Goal: Transaction & Acquisition: Purchase product/service

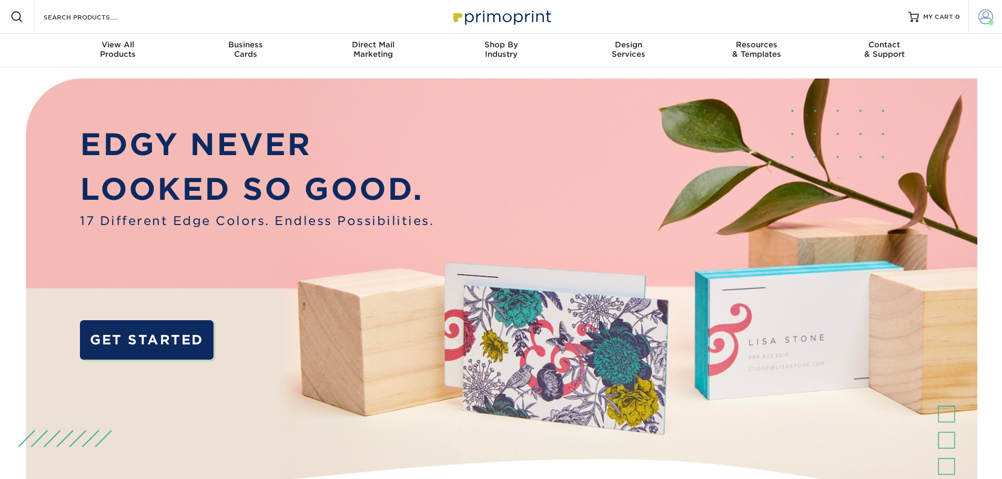
click at [988, 19] on span at bounding box center [985, 16] width 15 height 15
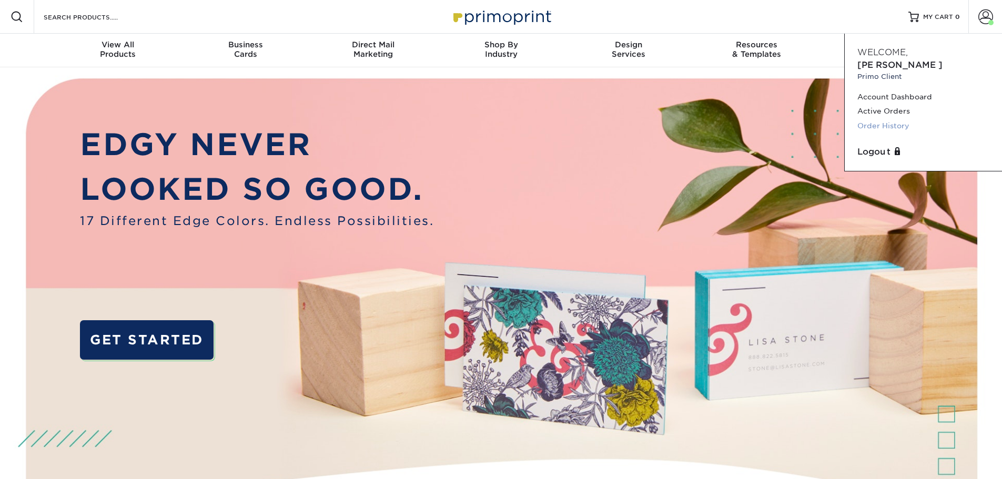
click at [877, 119] on link "Order History" at bounding box center [923, 126] width 132 height 14
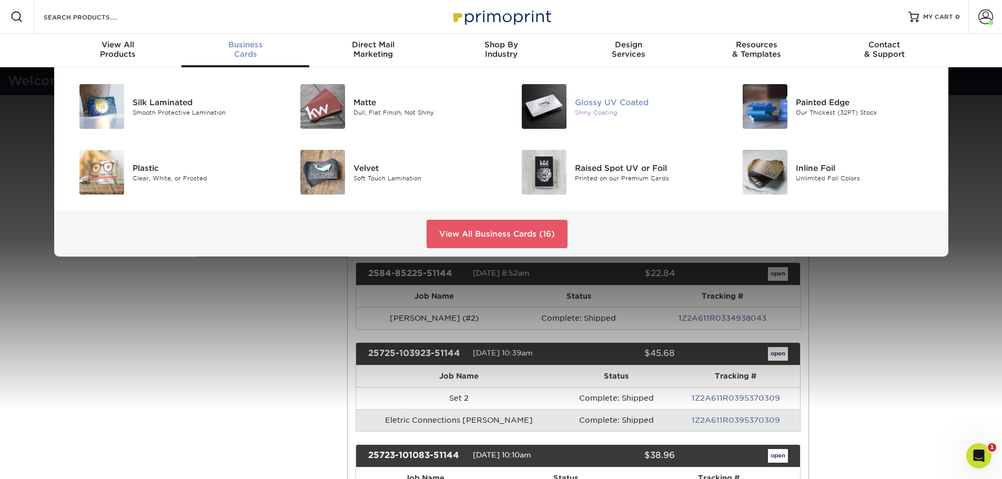
click at [658, 104] on div "Glossy UV Coated" at bounding box center [644, 102] width 139 height 12
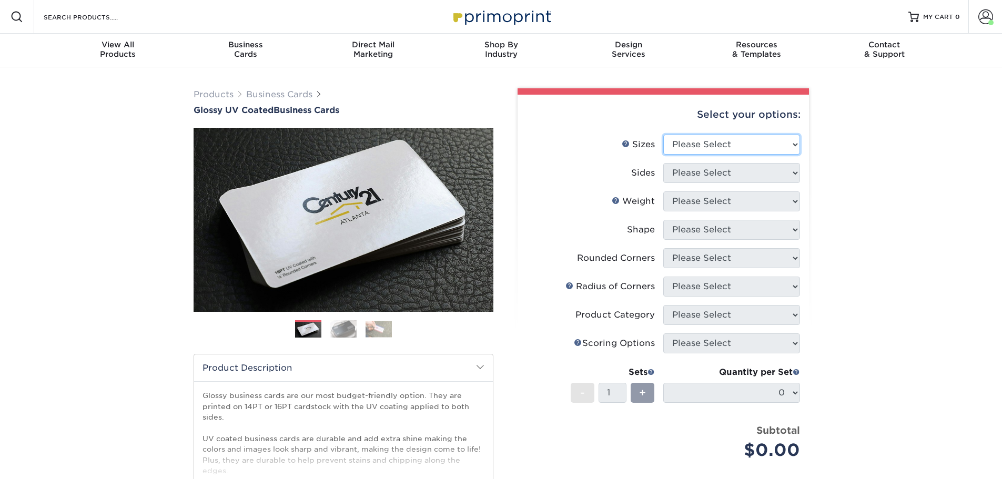
click at [727, 137] on select "Please Select 1.5" x 3.5" - Mini 1.75" x 3.5" - Mini 2" x 2" - Square 2" x 3" -…" at bounding box center [731, 145] width 137 height 20
select select "2.00x3.50"
click at [663, 135] on select "Please Select 1.5" x 3.5" - Mini 1.75" x 3.5" - Mini 2" x 2" - Square 2" x 3" -…" at bounding box center [731, 145] width 137 height 20
click at [699, 165] on select "Please Select Print Both Sides Print Front Only" at bounding box center [731, 173] width 137 height 20
select select "13abbda7-1d64-4f25-8bb2-c179b224825d"
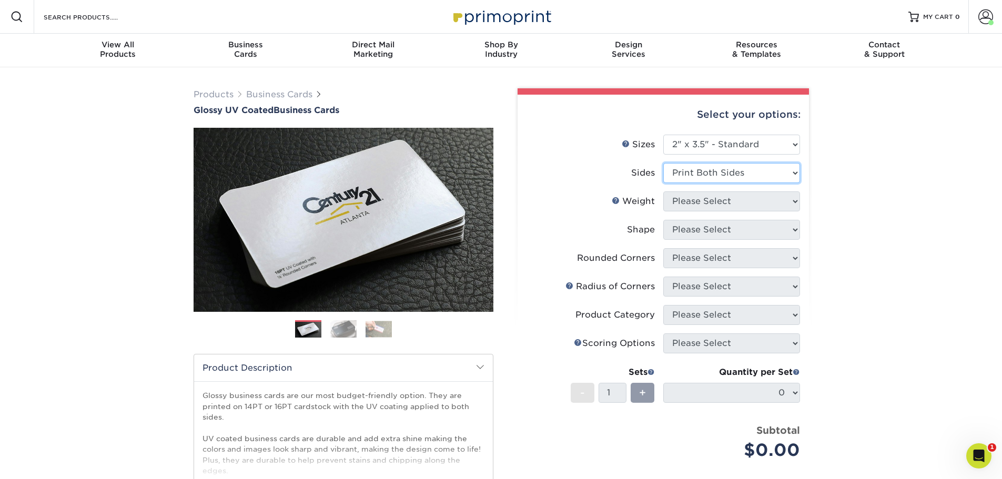
click at [663, 163] on select "Please Select Print Both Sides Print Front Only" at bounding box center [731, 173] width 137 height 20
click at [695, 196] on select "Please Select 16PT 14PT" at bounding box center [731, 201] width 137 height 20
select select "14PT"
click at [663, 191] on select "Please Select 16PT 14PT" at bounding box center [731, 201] width 137 height 20
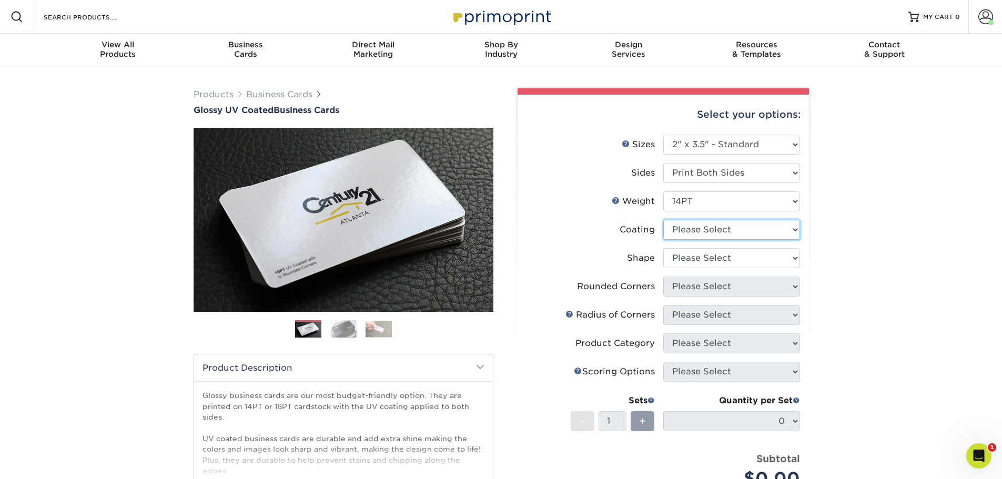
click at [694, 236] on select at bounding box center [731, 230] width 137 height 20
select select "ae367451-b2b8-45df-a344-0f05b6a12993"
click at [663, 220] on select at bounding box center [731, 230] width 137 height 20
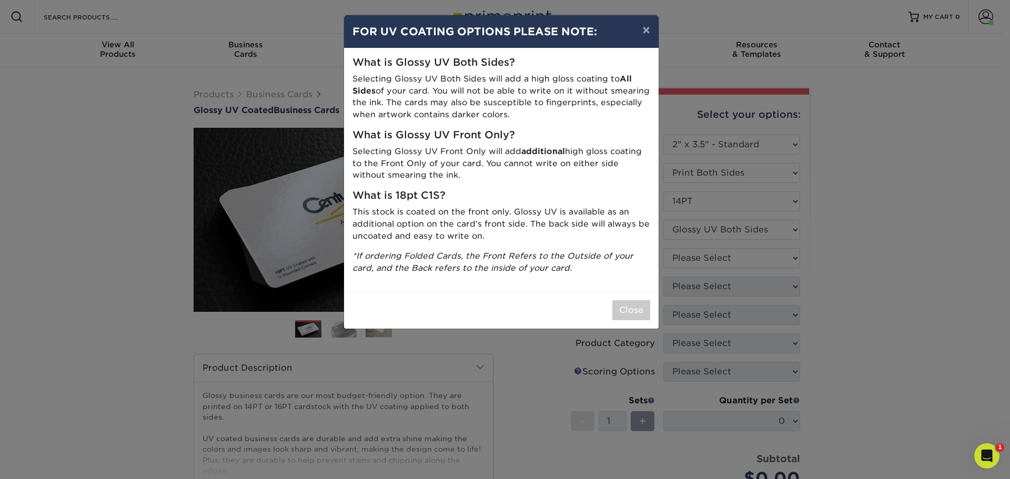
click at [697, 261] on div "× FOR UV COATING OPTIONS PLEASE NOTE: What is Glossy UV Both Sides? Selecting G…" at bounding box center [505, 239] width 1010 height 479
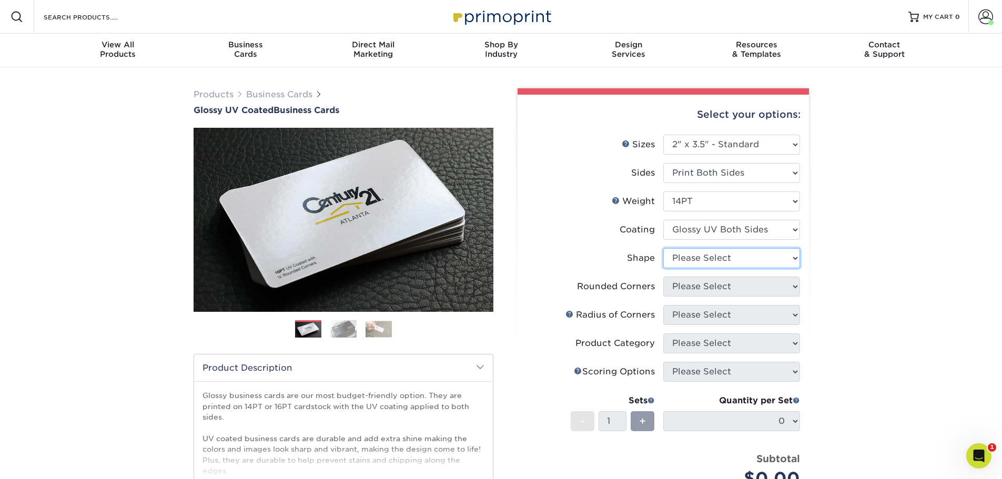
click at [697, 255] on select "Please Select Standard" at bounding box center [731, 258] width 137 height 20
select select "standard"
click at [663, 248] on select "Please Select Standard" at bounding box center [731, 258] width 137 height 20
click at [689, 284] on select "Please Select Yes - Round 2 Corners Yes - Round 4 Corners No" at bounding box center [731, 287] width 137 height 20
select select "0"
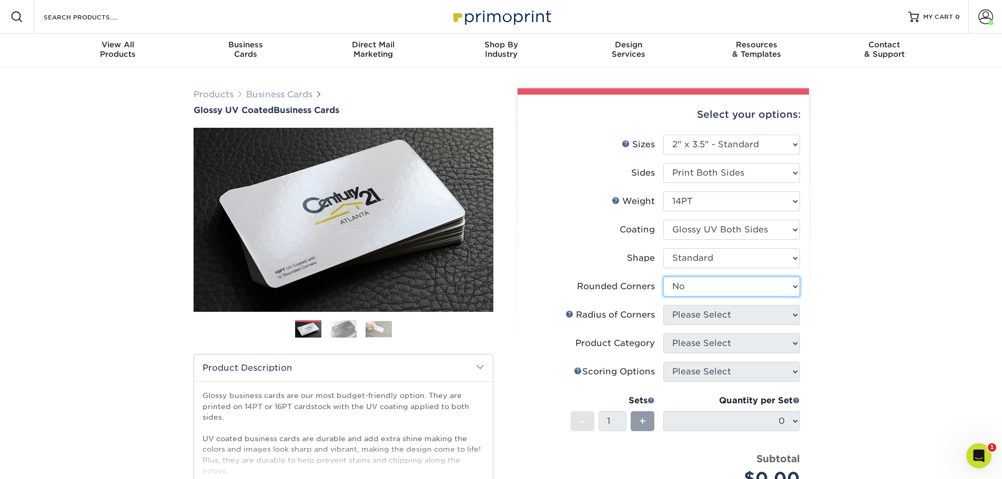
click at [663, 277] on select "Please Select Yes - Round 2 Corners Yes - Round 4 Corners No" at bounding box center [731, 287] width 137 height 20
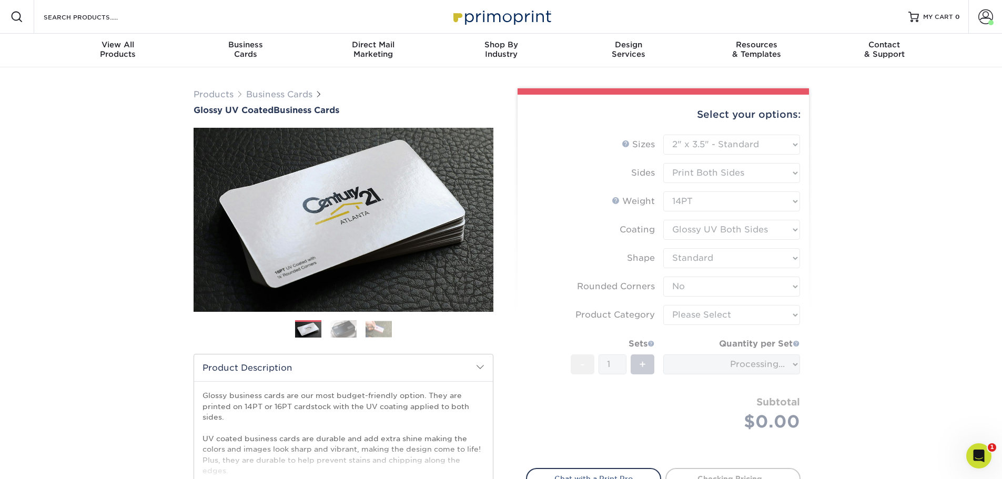
click at [614, 304] on form "Sizes Help Sizes Please Select 1.5" x 3.5" - Mini 1.75" x 3.5" - Mini 2" x 2" -…" at bounding box center [663, 295] width 275 height 321
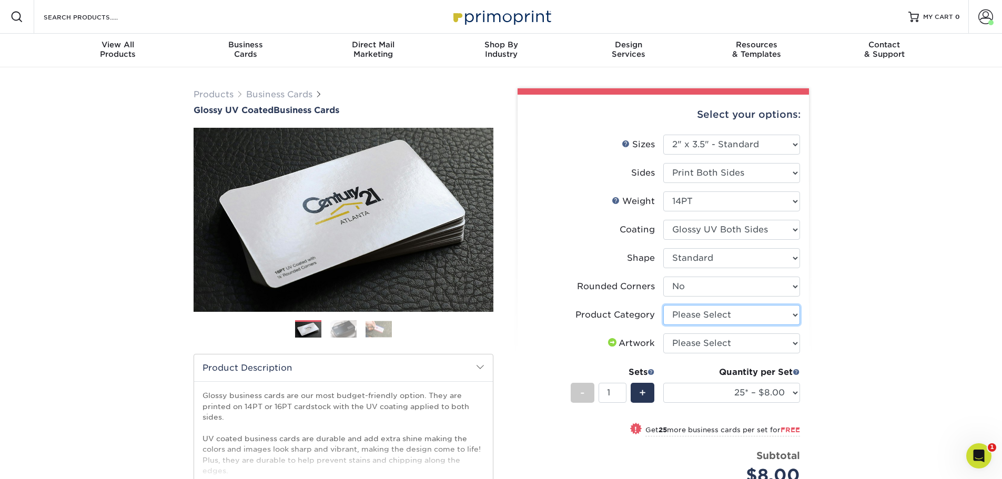
click at [722, 317] on select "Please Select Business Cards" at bounding box center [731, 315] width 137 height 20
select select "3b5148f1-0588-4f88-a218-97bcfdce65c1"
click at [663, 305] on select "Please Select Business Cards" at bounding box center [731, 315] width 137 height 20
click at [708, 344] on select "Please Select I will upload files I need a design - $100" at bounding box center [731, 343] width 137 height 20
select select "upload"
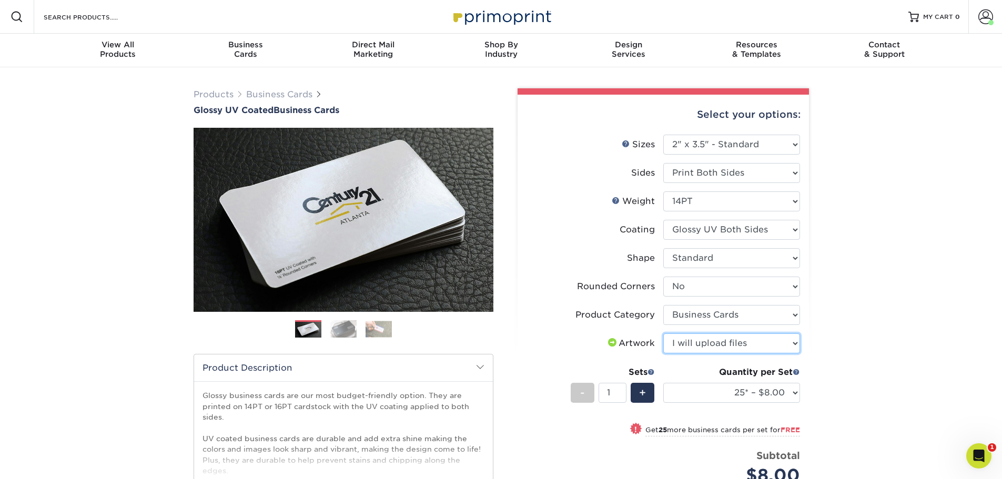
click at [663, 333] on select "Please Select I will upload files I need a design - $100" at bounding box center [731, 343] width 137 height 20
click at [718, 392] on select "25* – $8.00 50* – $8.00 100* – $8.00 250* – $15.00 500 – $30.00 1000 – $37.00 2…" at bounding box center [731, 393] width 137 height 20
select select "1000 – $37.00"
click at [663, 383] on select "25* – $8.00 50* – $8.00 100* – $8.00 250* – $15.00 500 – $30.00 1000 – $37.00 2…" at bounding box center [731, 393] width 137 height 20
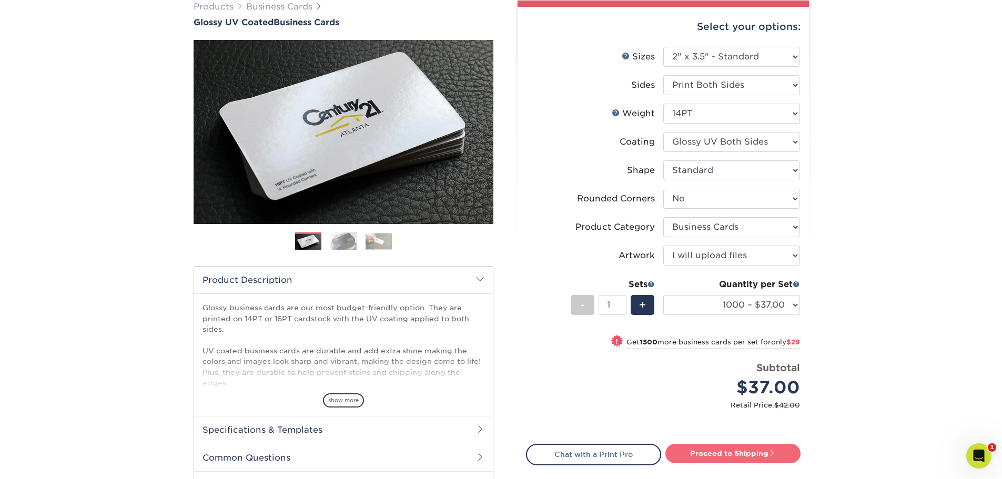
click at [737, 449] on link "Proceed to Shipping" at bounding box center [732, 453] width 135 height 19
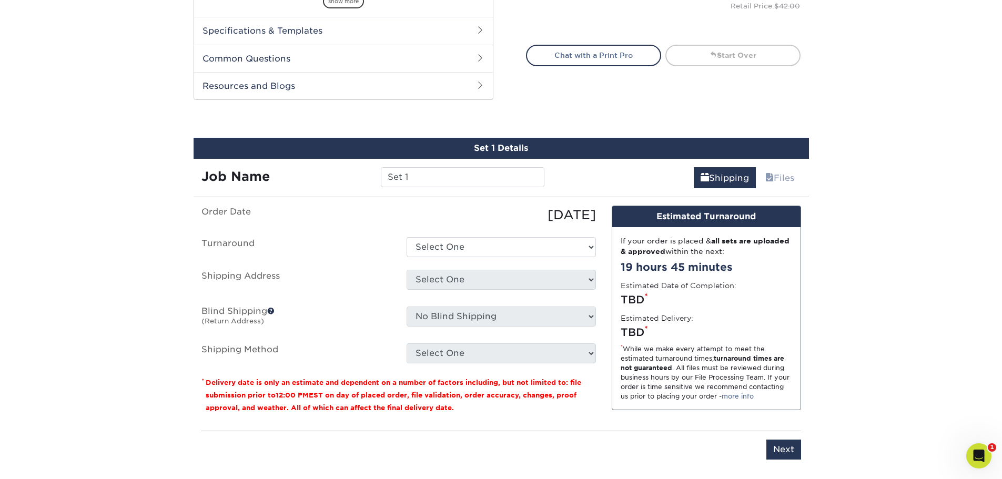
scroll to position [561, 0]
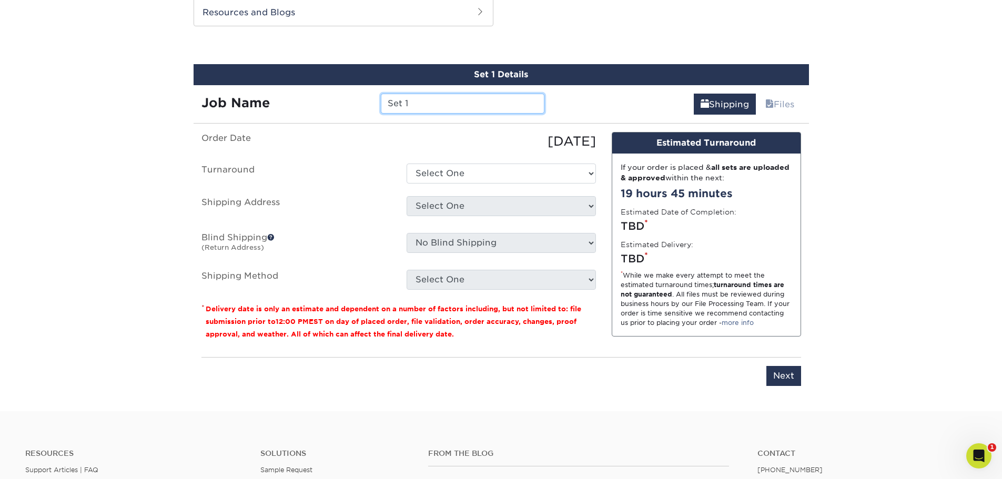
click at [419, 108] on input "Set 1" at bounding box center [463, 104] width 164 height 20
type input "Peidmont Landscaping"
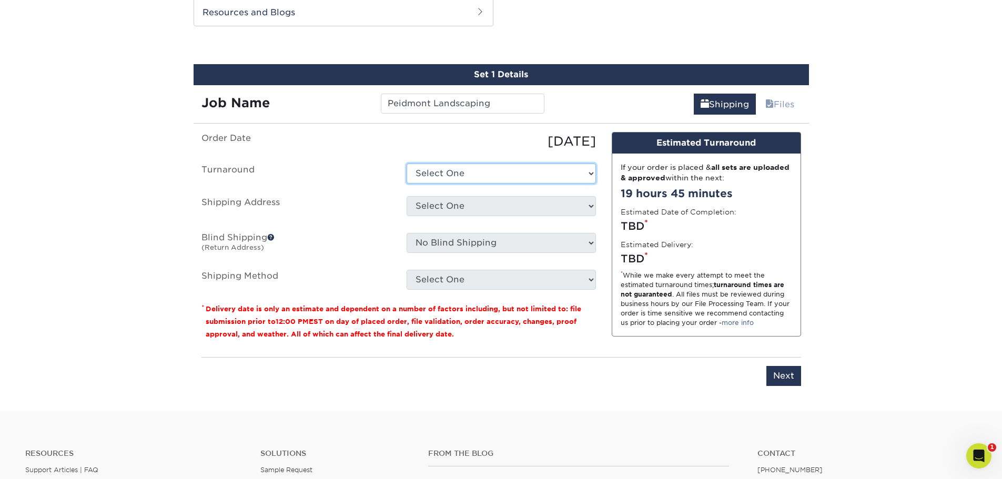
click at [431, 169] on select "Select One 2-4 Business Days 2 Day Next Business Day" at bounding box center [501, 174] width 189 height 20
select select "c88c4aa1-b56a-4bac-a860-b8f97e74e20c"
click at [407, 164] on select "Select One 2-4 Business Days 2 Day Next Business Day" at bounding box center [501, 174] width 189 height 20
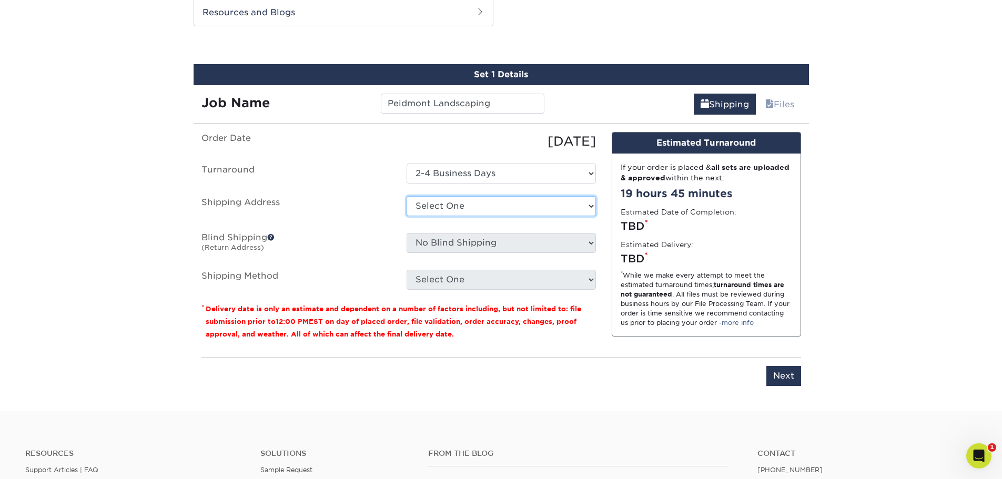
click at [441, 215] on select "Select One A REASONABLE HEATING AND AIR BANKSTON'S BARBER SHOP BIG CHIC KING Br…" at bounding box center [501, 206] width 189 height 20
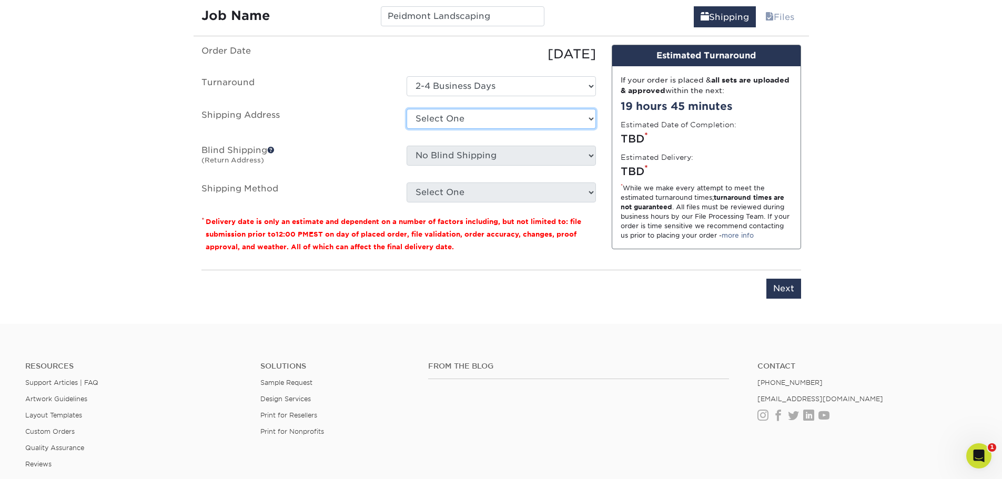
click at [519, 114] on select "Select One A REASONABLE HEATING AND AIR BANKSTON'S BARBER SHOP BIG CHIC KING Br…" at bounding box center [501, 119] width 189 height 20
select select "204772"
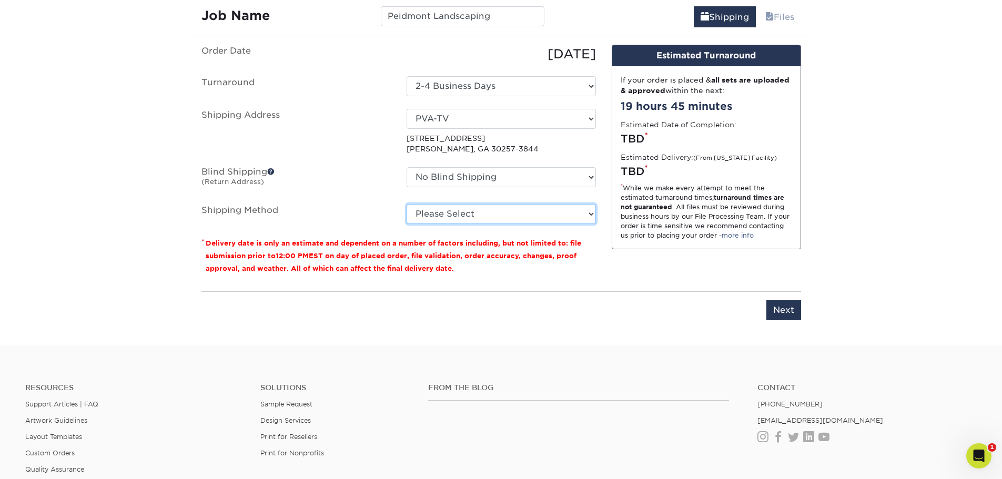
click at [516, 212] on select "Please Select Ground Shipping (+$8.96) 3 Day Shipping Service (+$19.60) 2 Day A…" at bounding box center [501, 214] width 189 height 20
select select "03"
click at [407, 204] on select "Please Select Ground Shipping (+$8.96) 3 Day Shipping Service (+$19.60) 2 Day A…" at bounding box center [501, 214] width 189 height 20
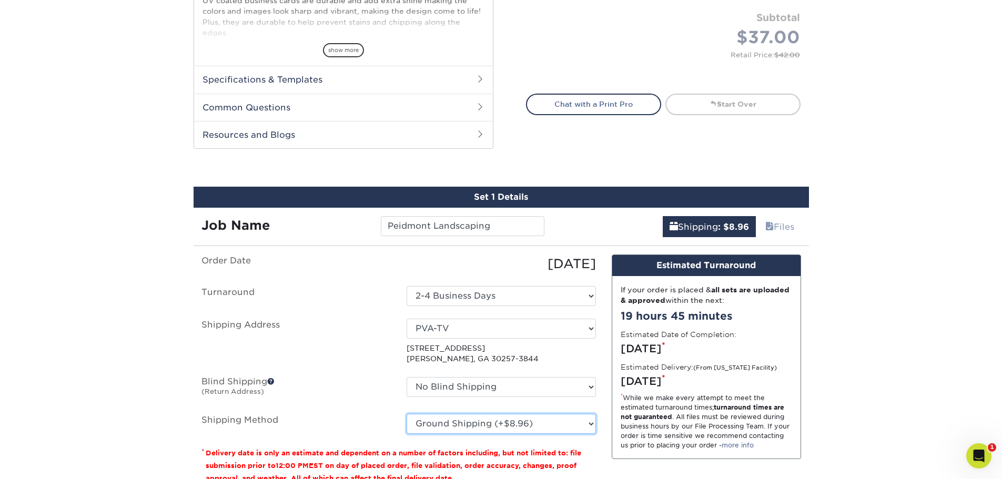
scroll to position [701, 0]
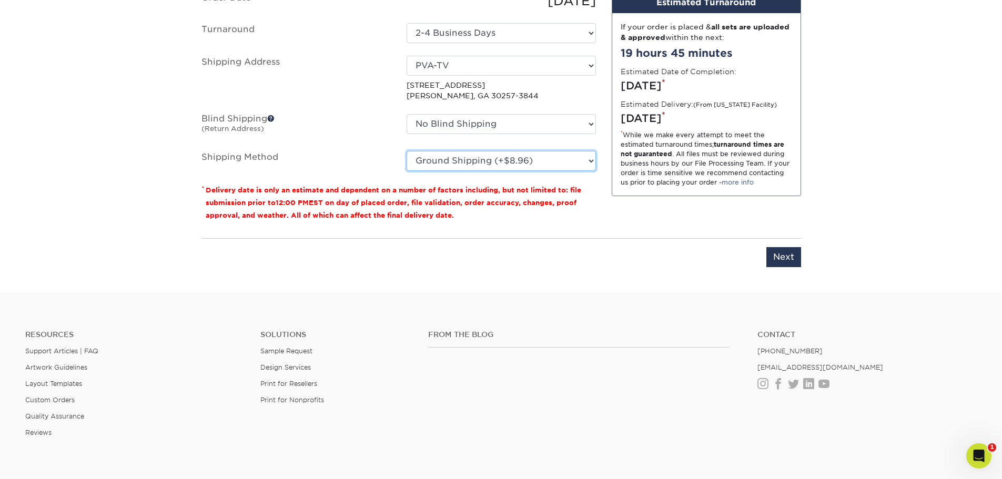
click at [518, 159] on select "Please Select Ground Shipping (+$8.96) 3 Day Shipping Service (+$19.60) 2 Day A…" at bounding box center [501, 161] width 189 height 20
click at [519, 160] on select "Please Select Ground Shipping (+$8.96) 3 Day Shipping Service (+$19.60) 2 Day A…" at bounding box center [501, 161] width 189 height 20
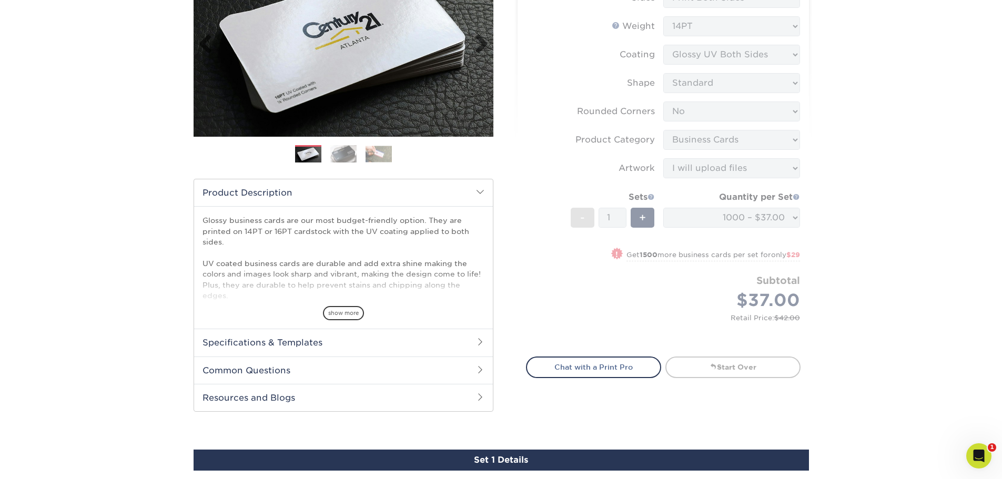
scroll to position [0, 0]
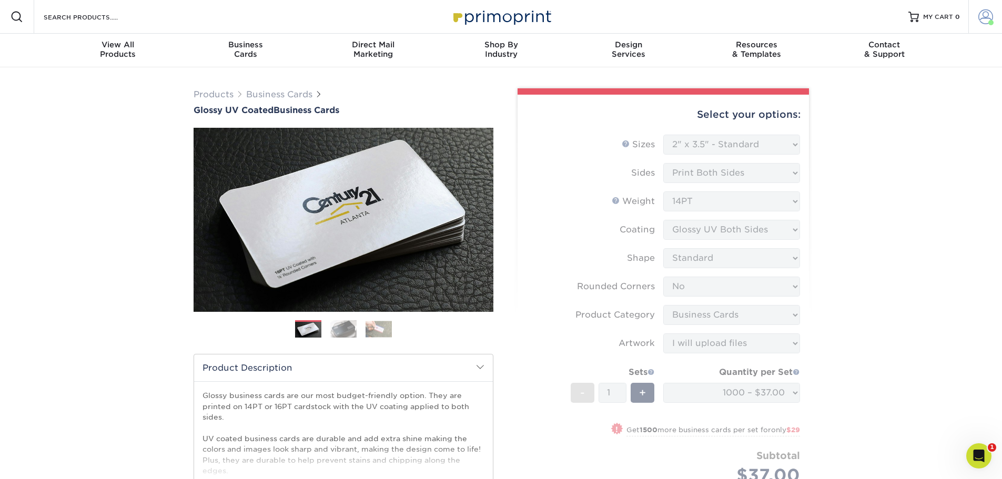
click at [993, 17] on link "Account" at bounding box center [985, 17] width 34 height 34
click at [867, 119] on link "Order History" at bounding box center [923, 126] width 132 height 14
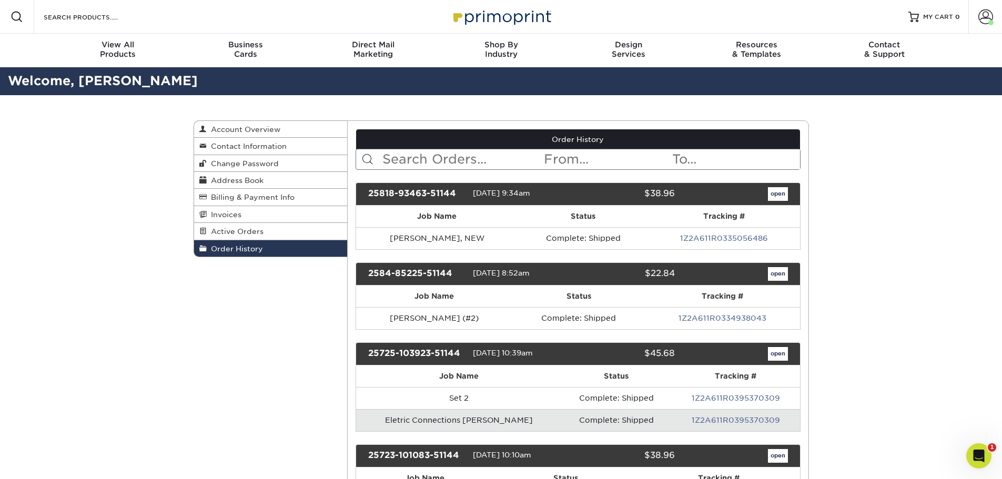
click at [737, 199] on div "open" at bounding box center [739, 194] width 113 height 14
click at [781, 196] on link "open" at bounding box center [778, 194] width 20 height 14
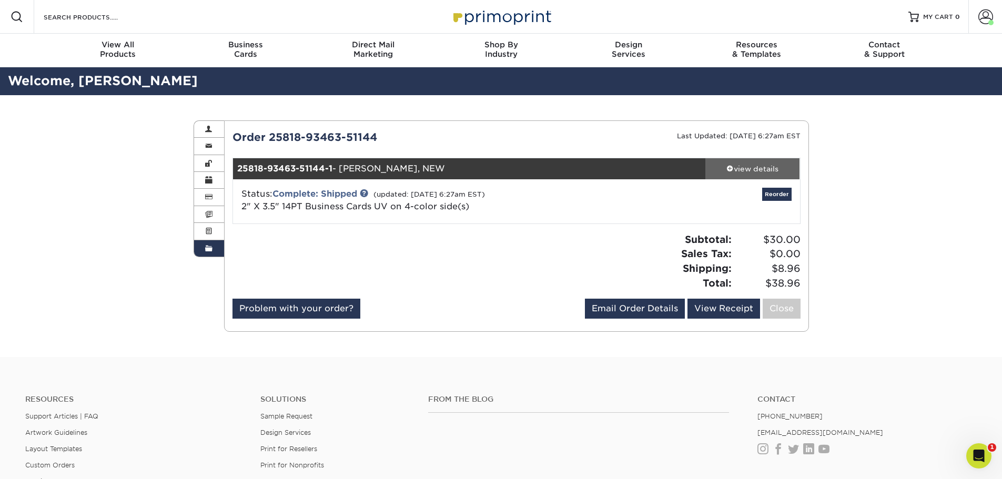
click at [750, 177] on link "view details" at bounding box center [752, 168] width 95 height 21
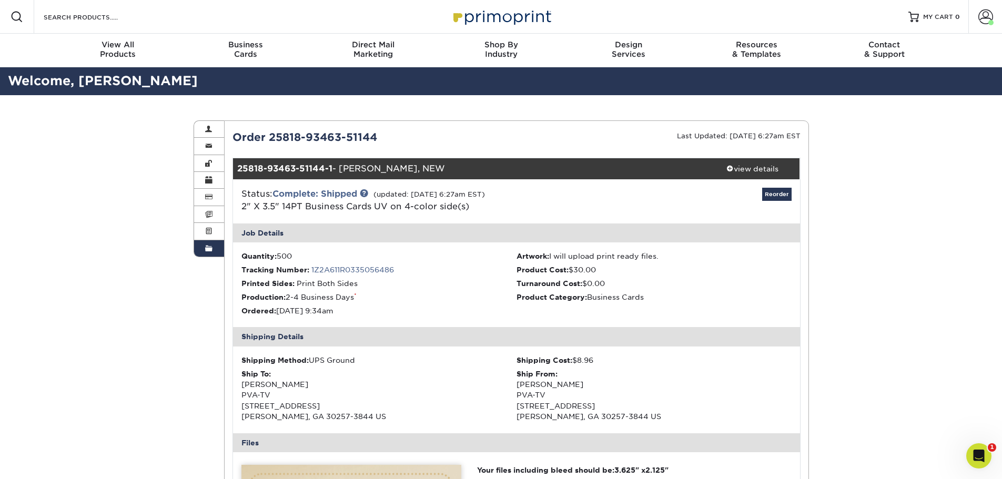
scroll to position [175, 0]
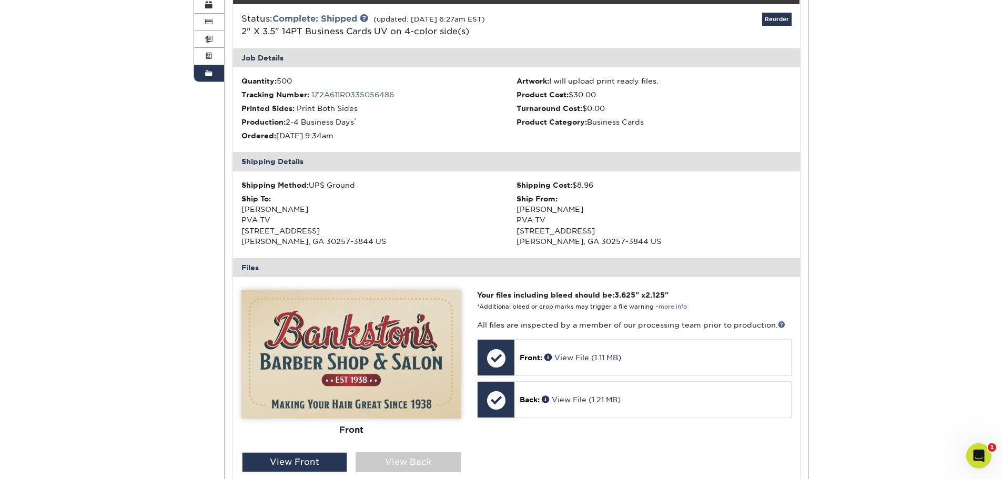
click li "Turnaround Cost: $0.00"
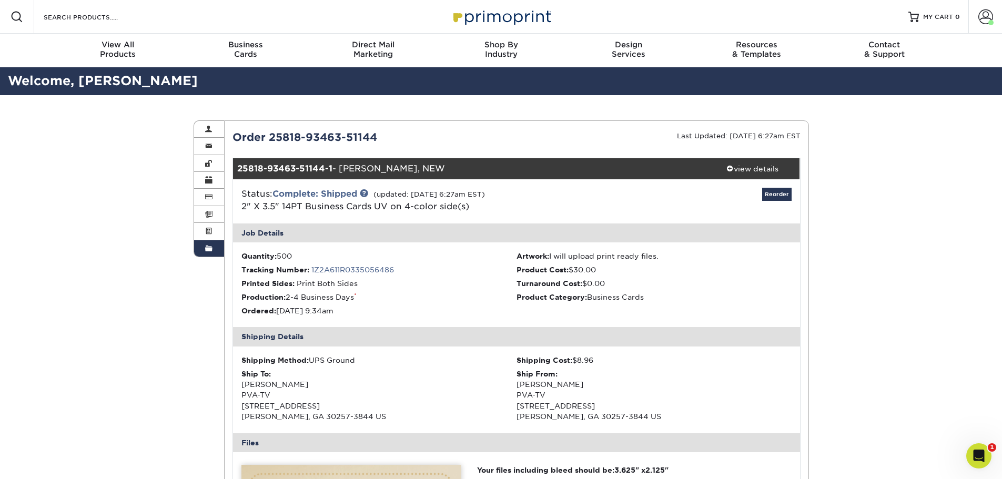
click link "Order History"
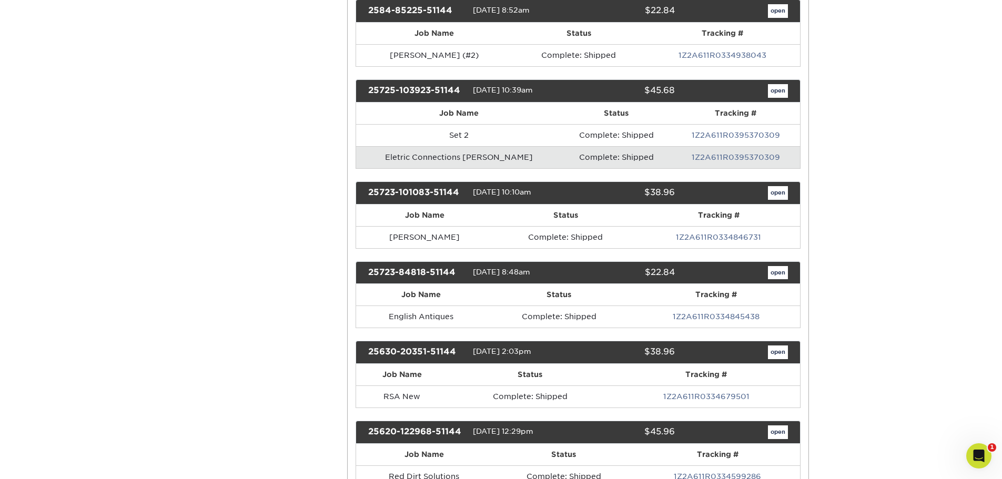
scroll to position [351, 0]
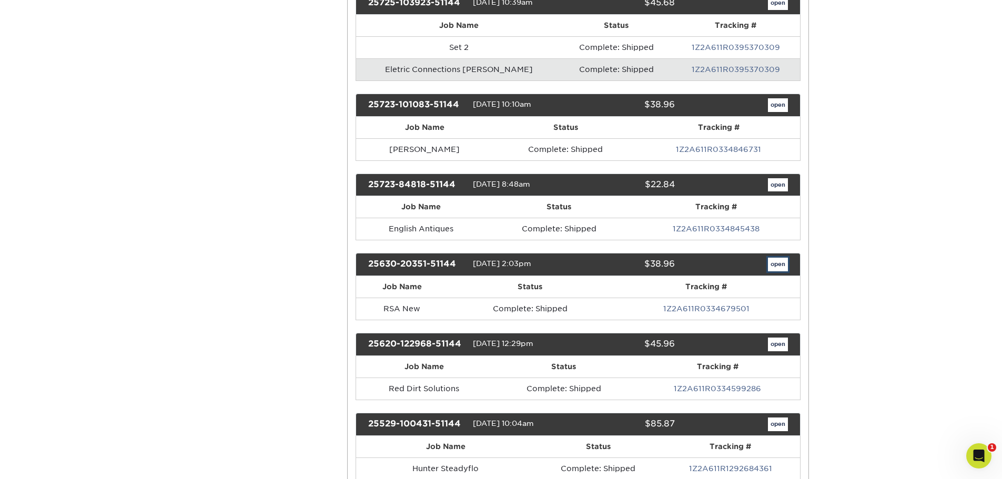
click link "open"
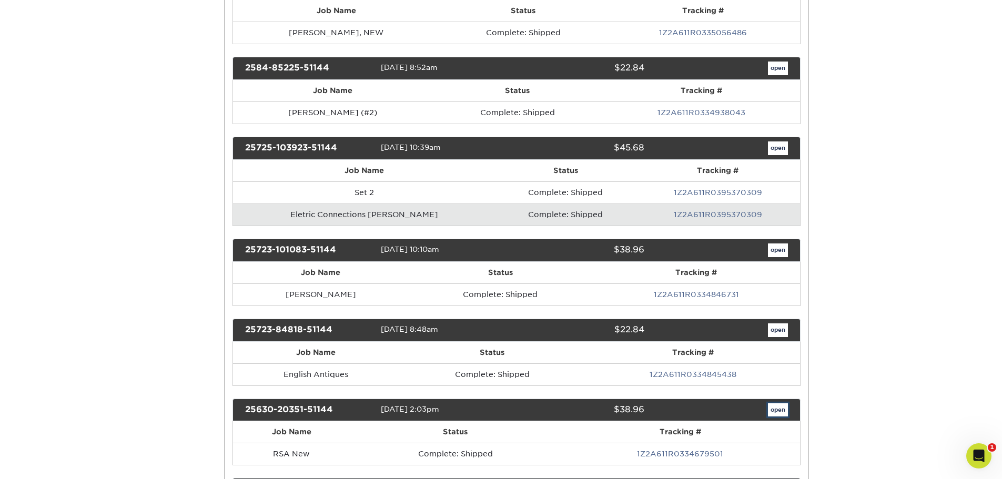
scroll to position [0, 0]
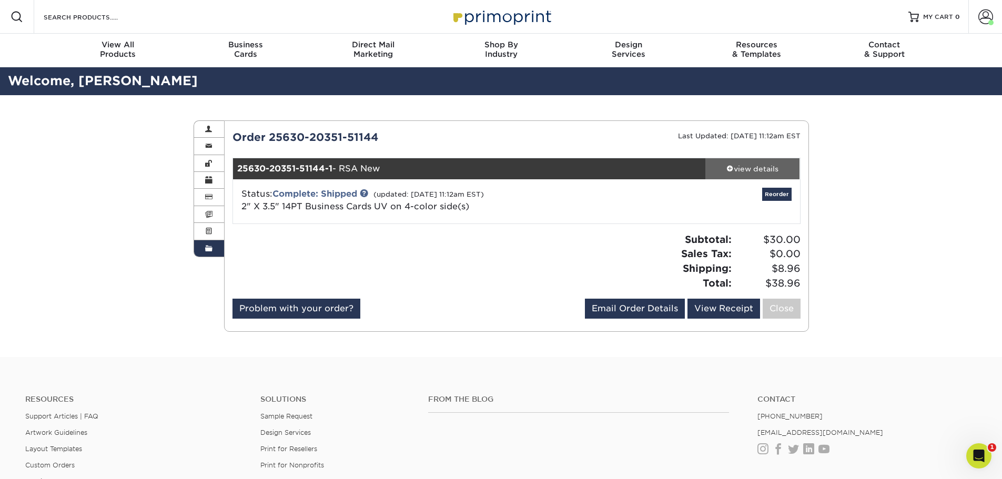
click link "view details"
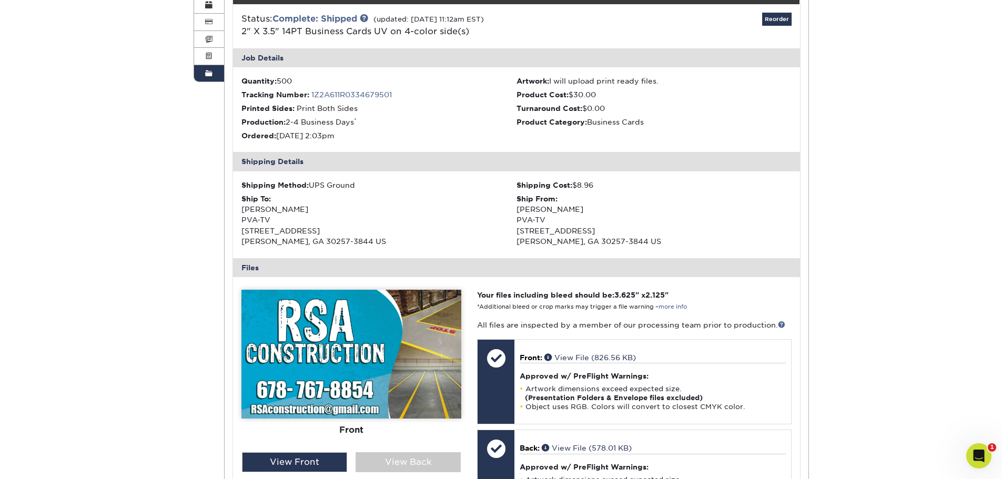
scroll to position [351, 0]
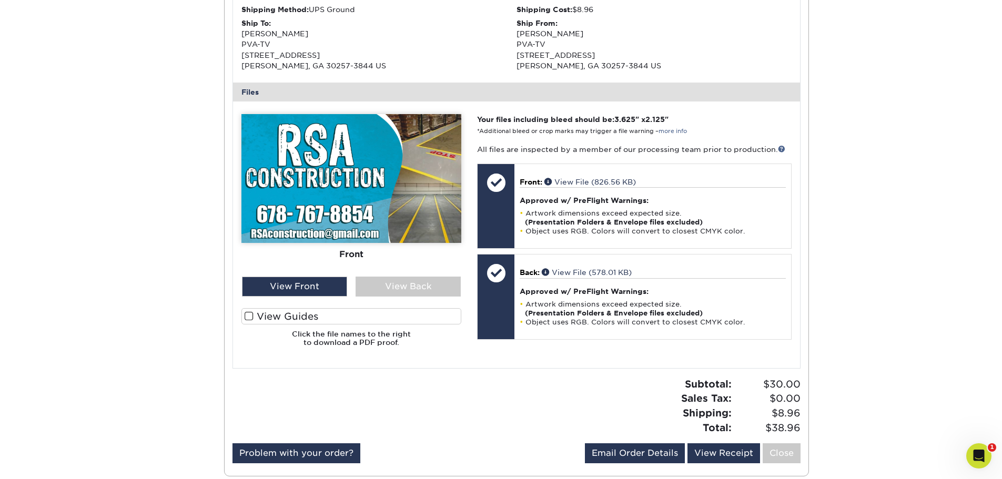
click label "View Guides"
click input "View Guides"
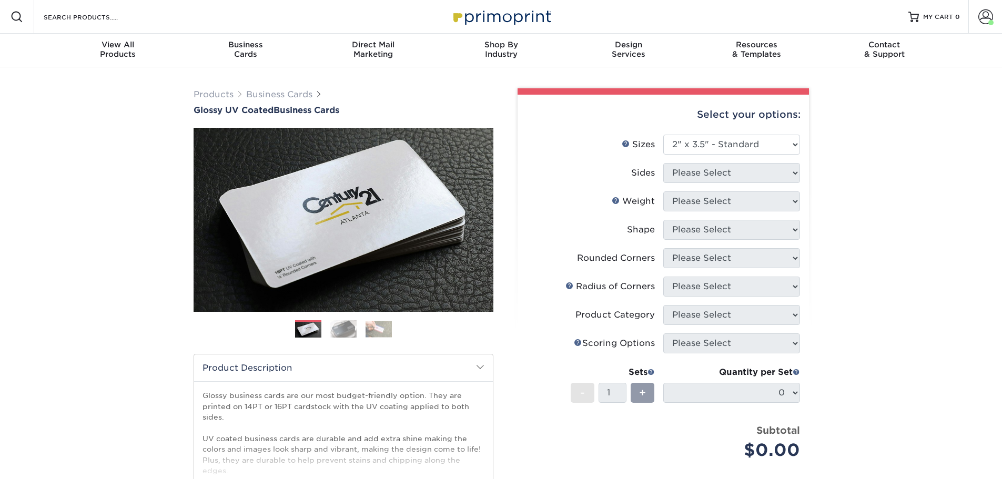
select select "2.00x3.50"
click at [991, 17] on span at bounding box center [985, 16] width 15 height 15
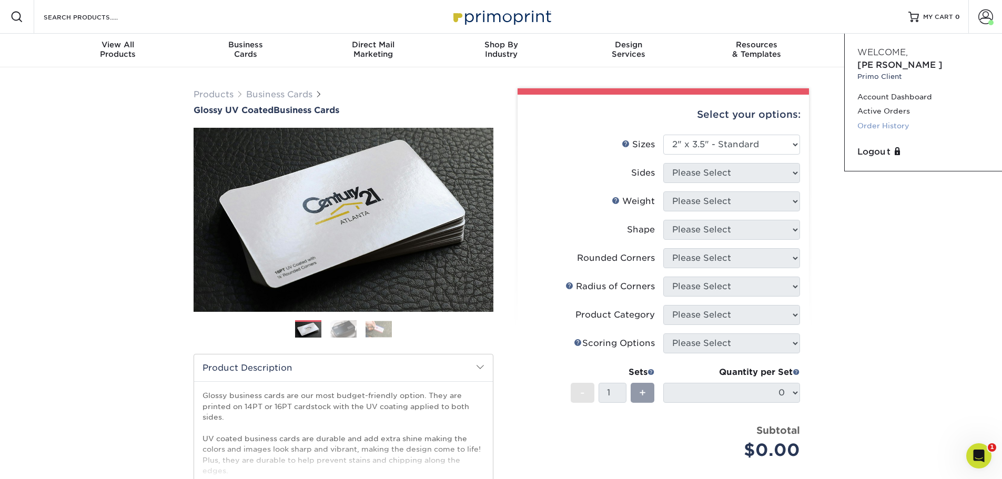
click at [889, 119] on link "Order History" at bounding box center [923, 126] width 132 height 14
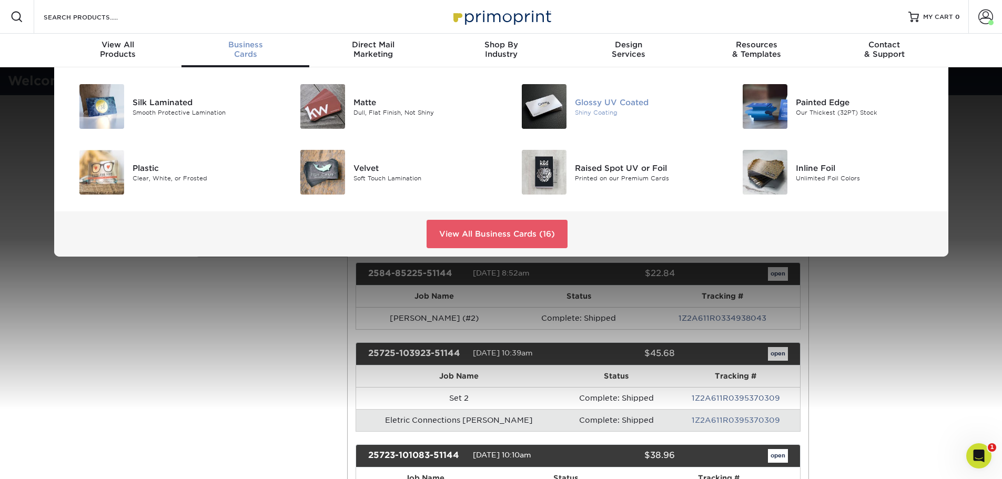
click at [586, 96] on div "Glossy UV Coated" at bounding box center [644, 102] width 139 height 12
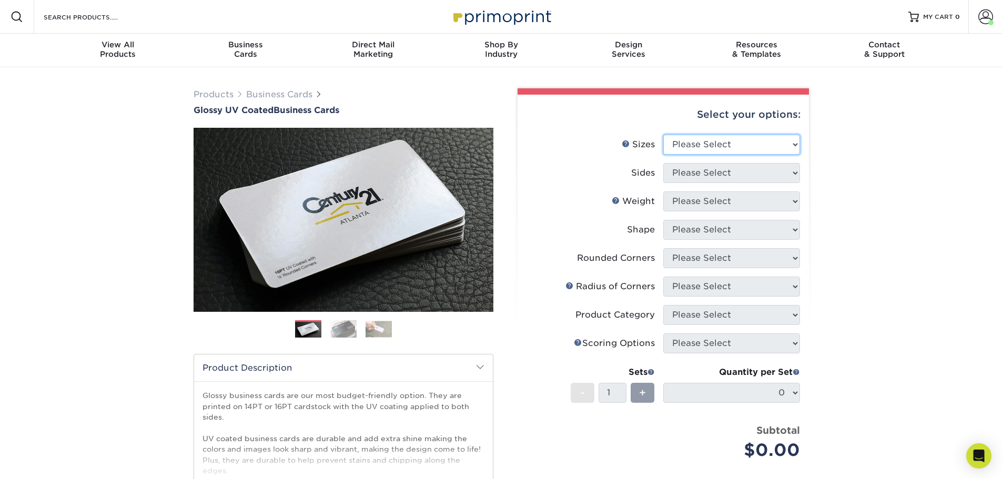
click at [752, 149] on select "Please Select 1.5" x 3.5" - Mini 1.75" x 3.5" - Mini 2" x 2" - Square 2" x 3" -…" at bounding box center [731, 145] width 137 height 20
select select "2.00x3.50"
click at [663, 135] on select "Please Select 1.5" x 3.5" - Mini 1.75" x 3.5" - Mini 2" x 2" - Square 2" x 3" -…" at bounding box center [731, 145] width 137 height 20
click at [744, 173] on select "Please Select Print Both Sides Print Front Only" at bounding box center [731, 173] width 137 height 20
select select "13abbda7-1d64-4f25-8bb2-c179b224825d"
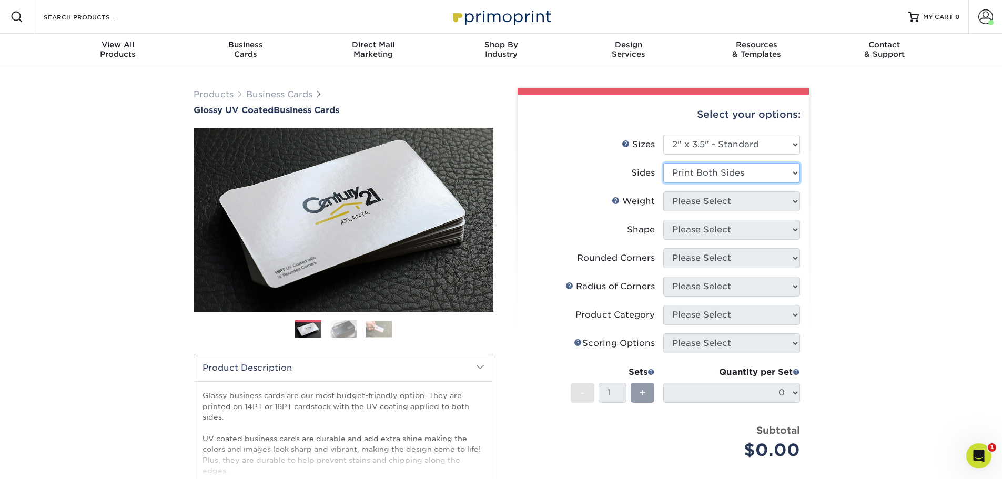
click at [663, 163] on select "Please Select Print Both Sides Print Front Only" at bounding box center [731, 173] width 137 height 20
click at [712, 206] on select "Please Select 16PT 14PT" at bounding box center [731, 201] width 137 height 20
select select "14PT"
click at [663, 191] on select "Please Select 16PT 14PT" at bounding box center [731, 201] width 137 height 20
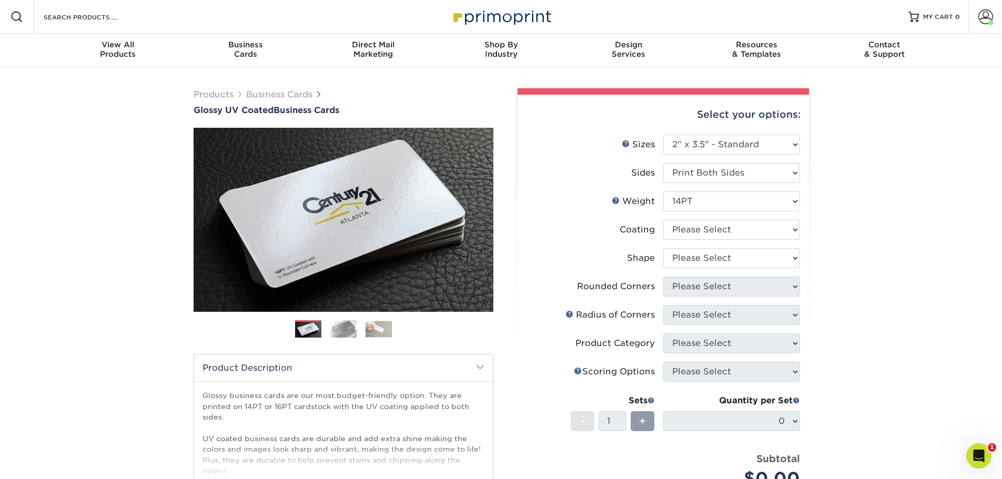
click at [703, 242] on li "Coating" at bounding box center [662, 234] width 273 height 28
click at [715, 237] on select at bounding box center [731, 230] width 137 height 20
select select "ae367451-b2b8-45df-a344-0f05b6a12993"
click at [663, 220] on select at bounding box center [731, 230] width 137 height 20
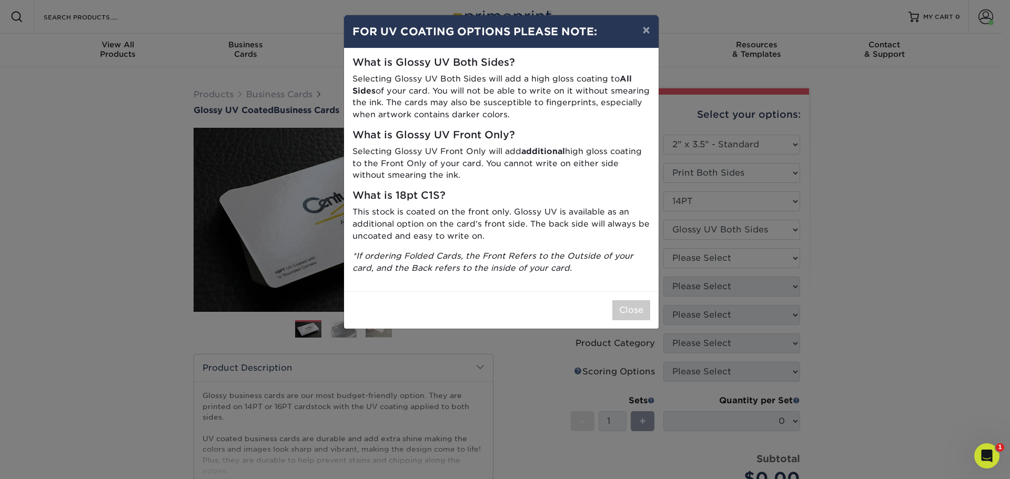
click at [730, 261] on div "× FOR UV COATING OPTIONS PLEASE NOTE: What is Glossy UV Both Sides? Selecting G…" at bounding box center [505, 239] width 1010 height 479
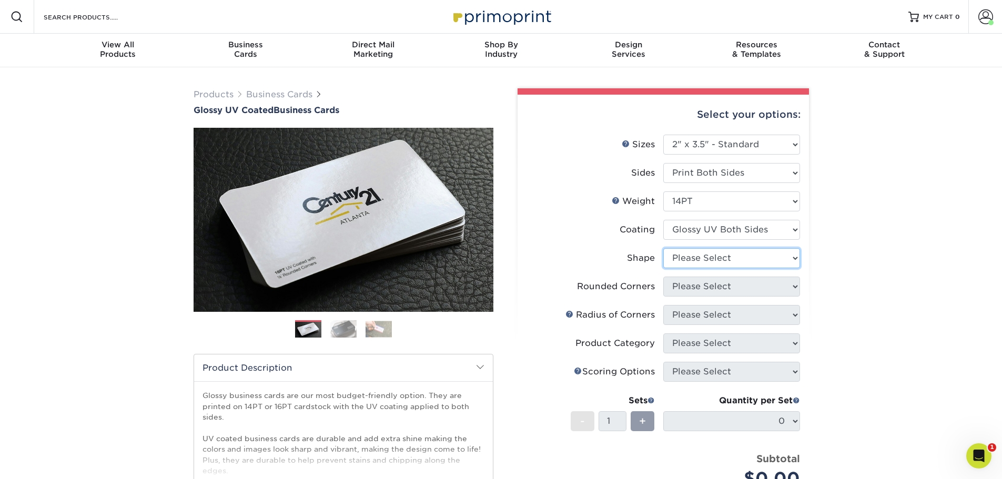
click at [710, 263] on select "Please Select Standard" at bounding box center [731, 258] width 137 height 20
select select "standard"
click at [663, 248] on select "Please Select Standard" at bounding box center [731, 258] width 137 height 20
click at [692, 290] on select "Please Select Yes - Round 2 Corners Yes - Round 4 Corners No" at bounding box center [731, 287] width 137 height 20
select select "0"
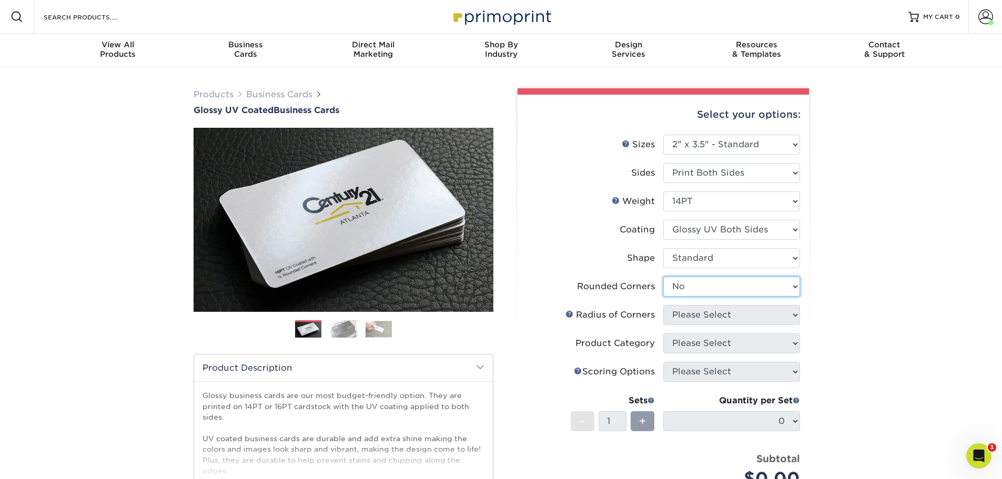
click at [663, 277] on select "Please Select Yes - Round 2 Corners Yes - Round 4 Corners No" at bounding box center [731, 287] width 137 height 20
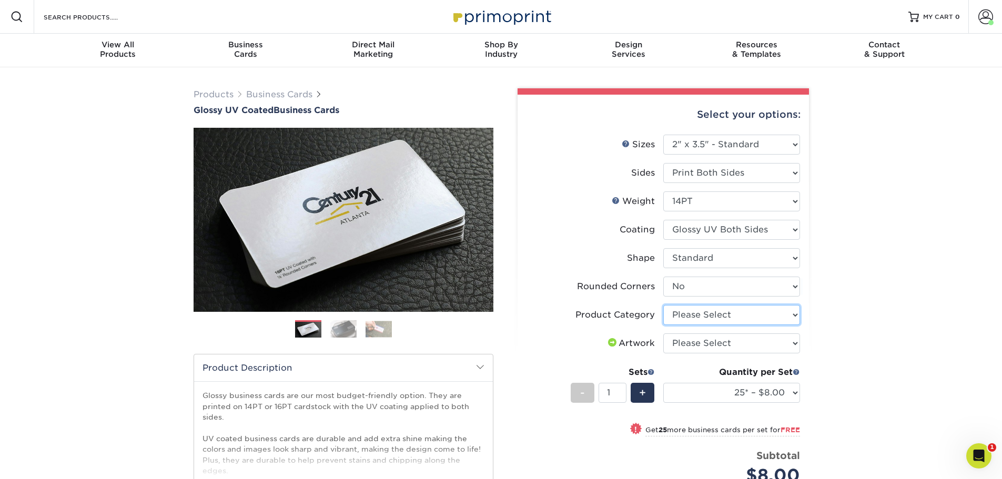
click at [699, 306] on select "Please Select Business Cards" at bounding box center [731, 315] width 137 height 20
select select "3b5148f1-0588-4f88-a218-97bcfdce65c1"
click at [663, 305] on select "Please Select Business Cards" at bounding box center [731, 315] width 137 height 20
click at [699, 343] on select "Please Select I will upload files I need a design - $100" at bounding box center [731, 343] width 137 height 20
select select "upload"
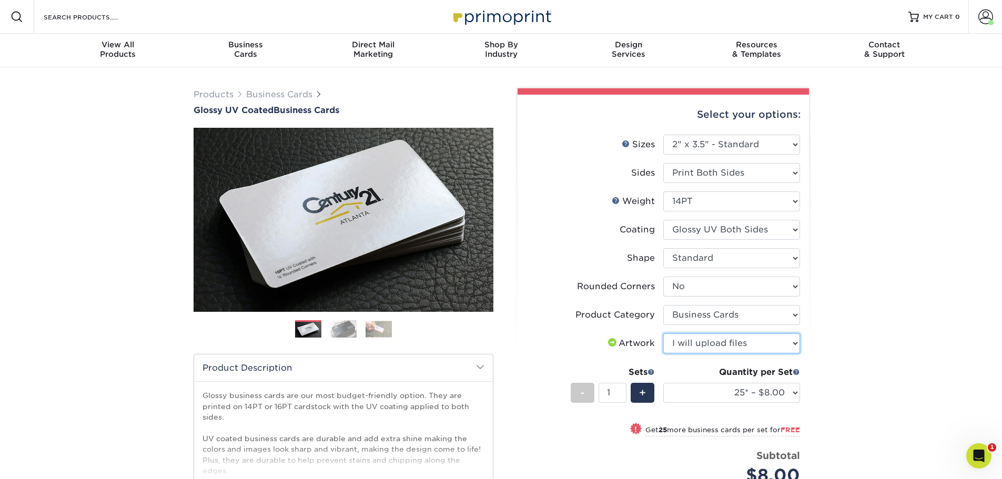
click at [663, 333] on select "Please Select I will upload files I need a design - $100" at bounding box center [731, 343] width 137 height 20
click at [724, 383] on select "25* – $8.00 50* – $8.00 100* – $8.00 250* – $15.00 500 – $30.00 1000 – $37.00 2…" at bounding box center [731, 393] width 137 height 20
select select "1000 – $37.00"
click at [663, 383] on select "25* – $8.00 50* – $8.00 100* – $8.00 250* – $15.00 500 – $30.00 1000 – $37.00 2…" at bounding box center [731, 393] width 137 height 20
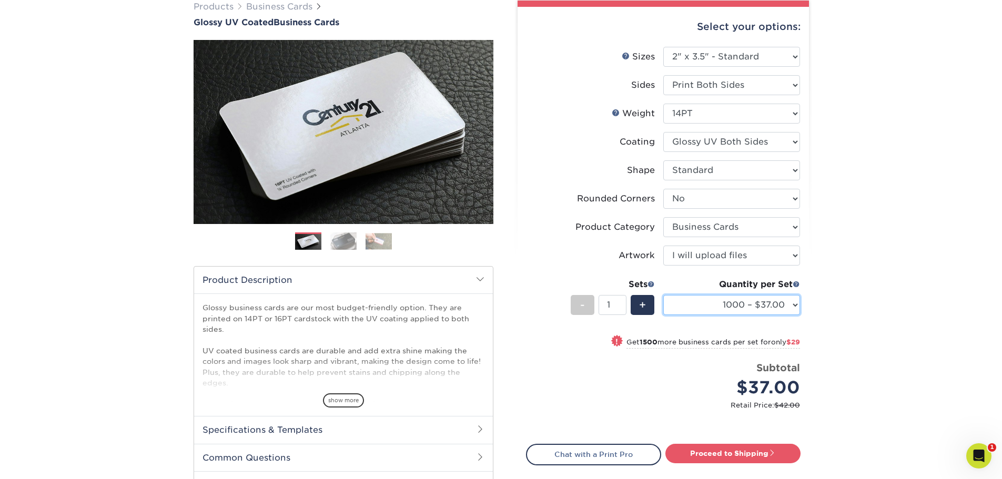
scroll to position [175, 0]
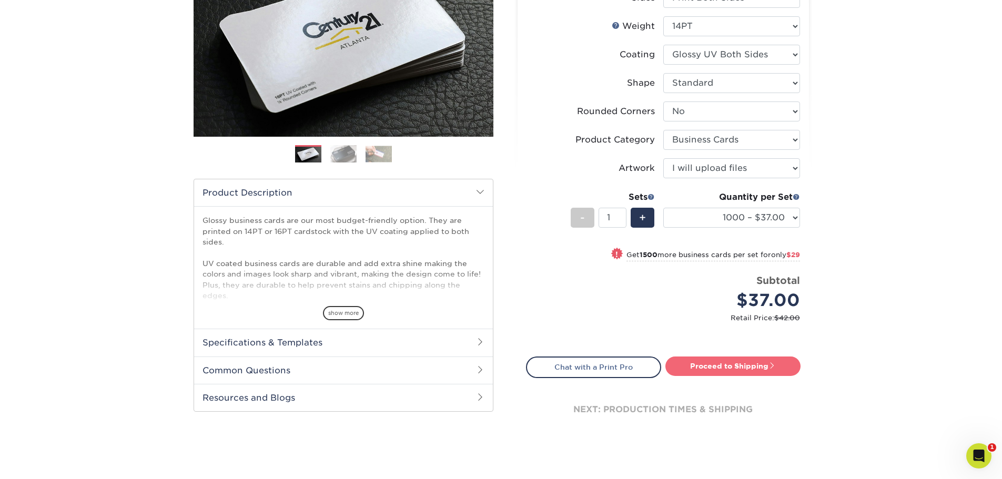
click at [749, 369] on link "Proceed to Shipping" at bounding box center [732, 366] width 135 height 19
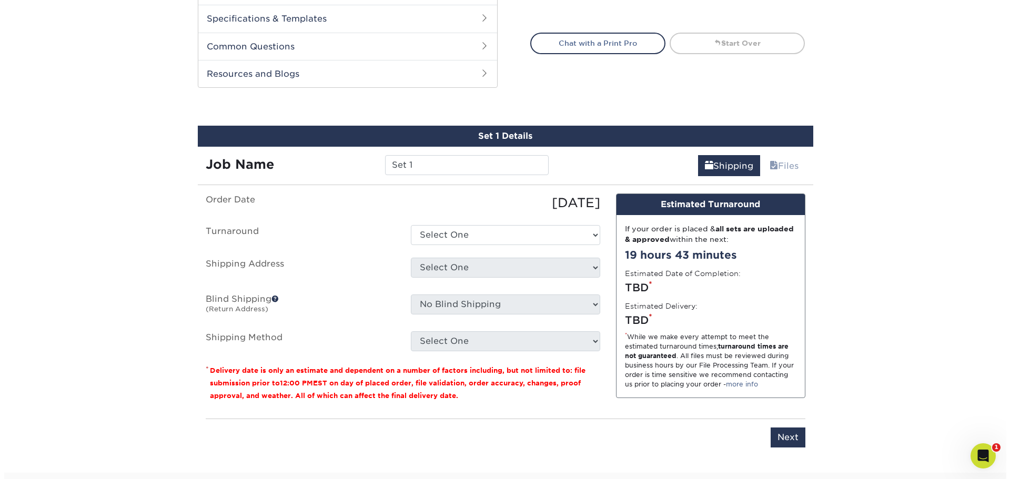
scroll to position [561, 0]
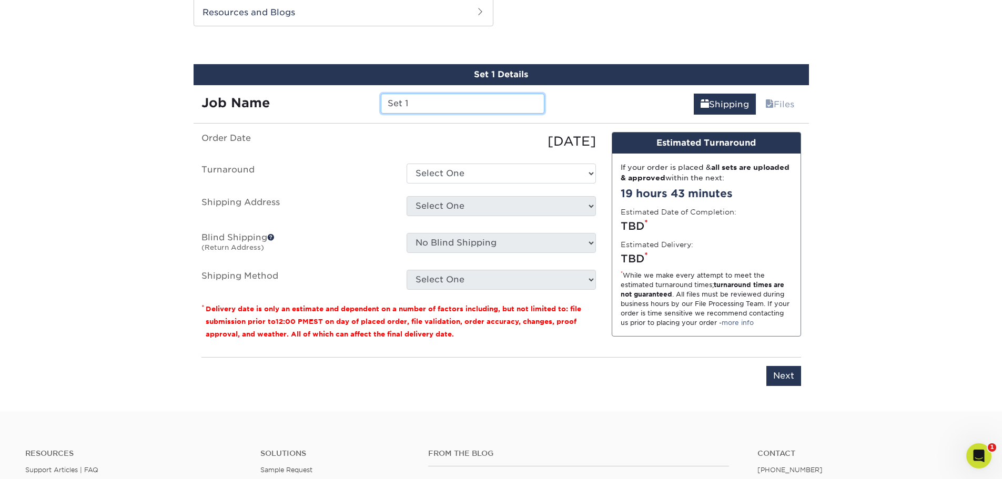
click at [428, 108] on input "Set 1" at bounding box center [463, 104] width 164 height 20
type input "Peidmont Landscaping"
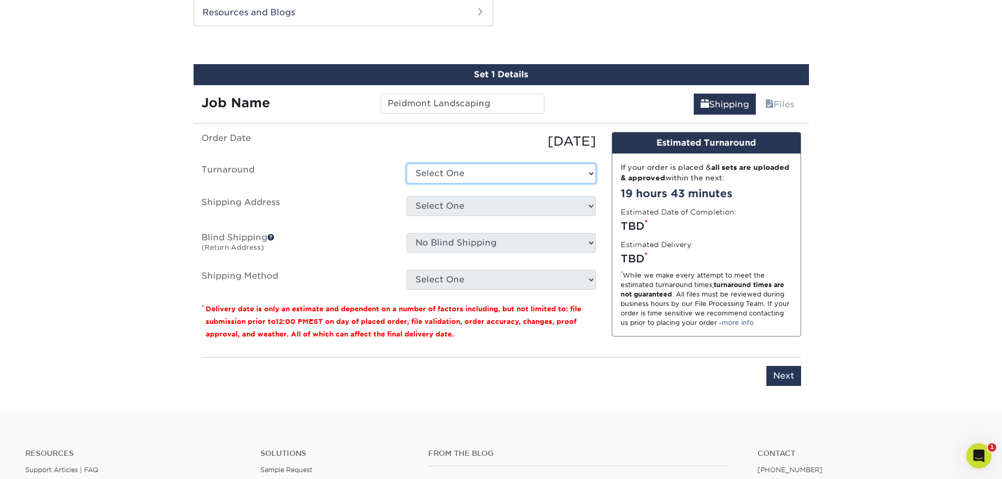
click at [428, 174] on select "Select One 2-4 Business Days 2 Day Next Business Day" at bounding box center [501, 174] width 189 height 20
select select "c88c4aa1-b56a-4bac-a860-b8f97e74e20c"
click at [407, 164] on select "Select One 2-4 Business Days 2 Day Next Business Day" at bounding box center [501, 174] width 189 height 20
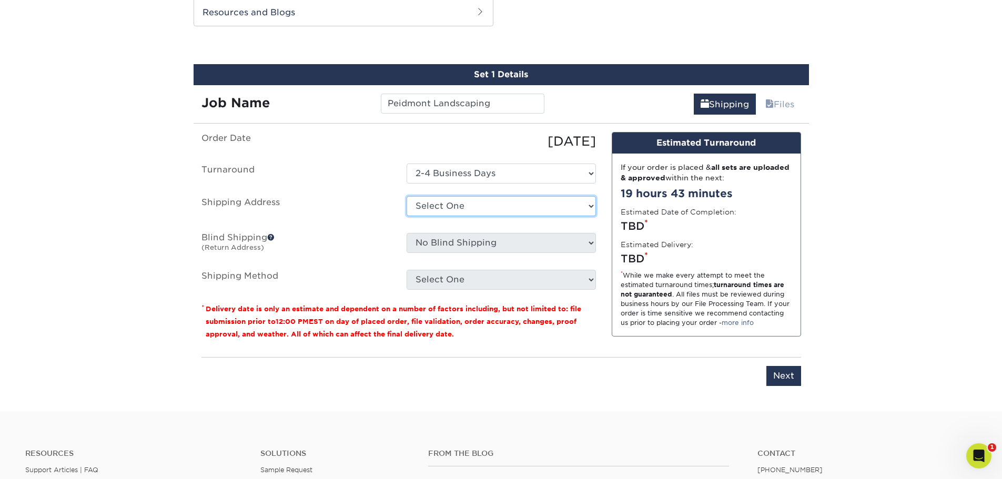
drag, startPoint x: 443, startPoint y: 208, endPoint x: 445, endPoint y: 216, distance: 7.7
click at [443, 208] on select "Select One A REASONABLE HEATING AND AIR BANKSTON'S BARBER SHOP BIG CHIC KING Br…" at bounding box center [501, 206] width 189 height 20
select select "newaddress"
click at [407, 196] on select "Select One A REASONABLE HEATING AND AIR BANKSTON'S BARBER SHOP BIG CHIC KING Br…" at bounding box center [501, 206] width 189 height 20
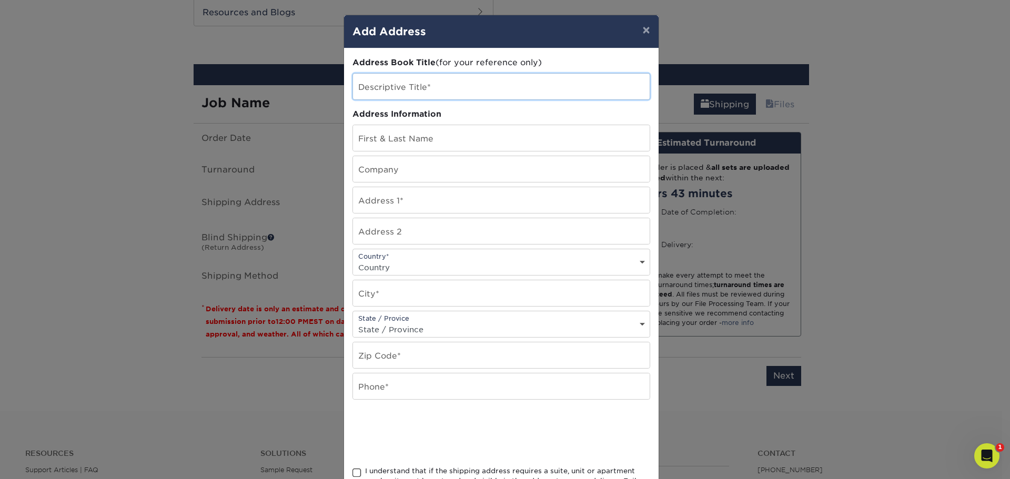
click at [423, 80] on input "text" at bounding box center [501, 87] width 297 height 26
type input "e"
type input "Peidmont Lawn and Landscaping"
click at [385, 174] on input "text" at bounding box center [501, 169] width 297 height 26
paste input "Peidmont Lawn and Landscaping"
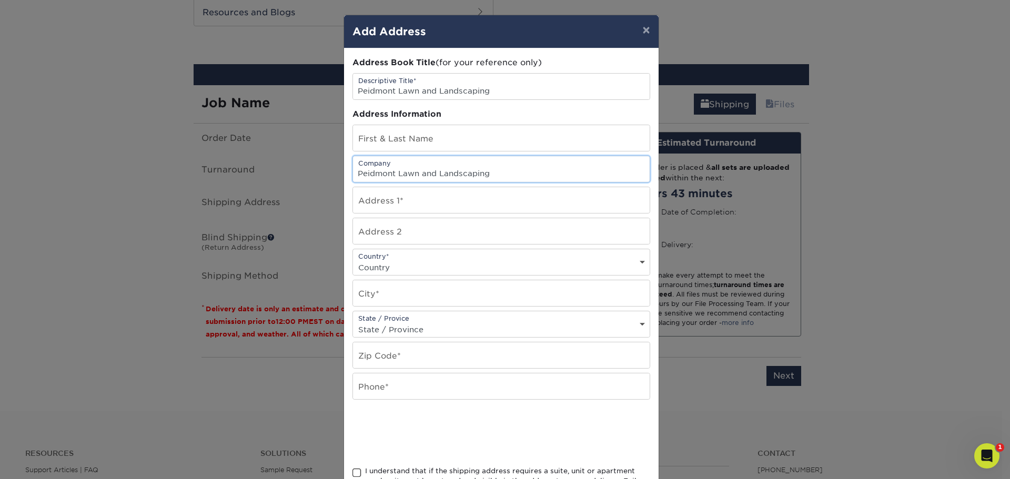
type input "Peidmont Lawn and Landscaping"
click at [391, 199] on input "text" at bounding box center [501, 200] width 297 height 26
click at [381, 397] on input "text" at bounding box center [501, 386] width 297 height 26
click at [373, 386] on input "text" at bounding box center [501, 386] width 297 height 26
type input "6784691292"
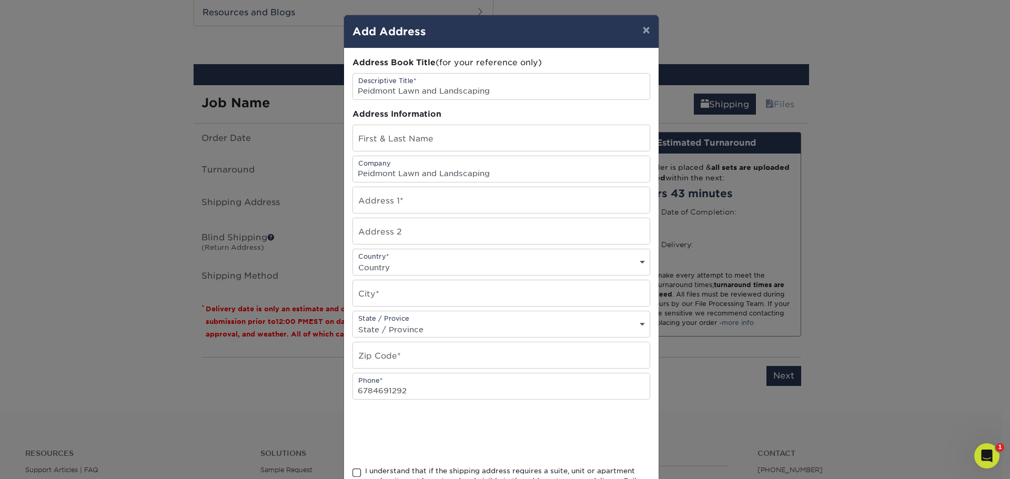
click at [418, 326] on select "State / Province Alabama Alaska Arizona Arkansas California Colorado Connecticu…" at bounding box center [501, 329] width 297 height 15
select select "GA"
click at [353, 322] on select "State / Province Alabama Alaska Arizona Arkansas California Colorado Connecticu…" at bounding box center [501, 329] width 297 height 15
click at [389, 200] on input "text" at bounding box center [501, 200] width 297 height 26
click at [389, 159] on input "Peidmont Lawn and Landscaping" at bounding box center [501, 169] width 297 height 26
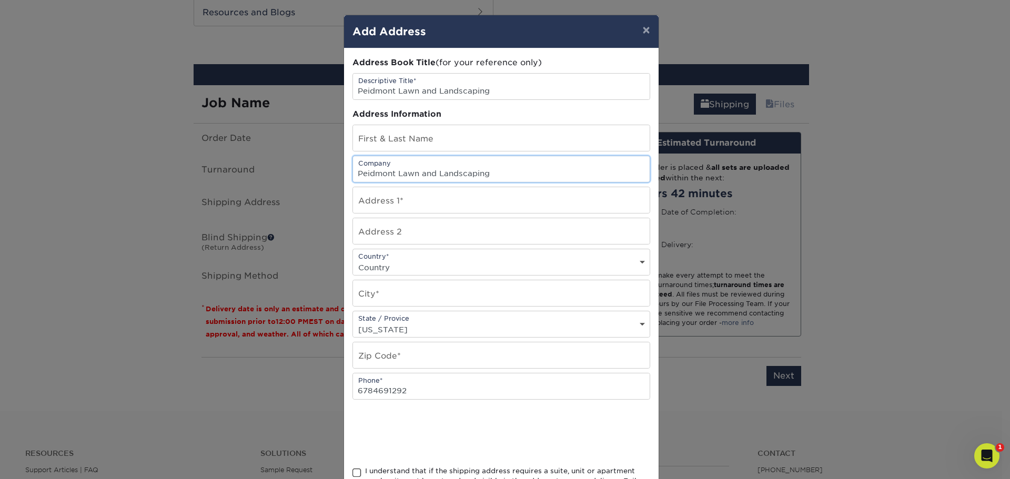
click at [440, 166] on input "Peidmont Lawn and Landscaping" at bounding box center [501, 169] width 297 height 26
drag, startPoint x: 397, startPoint y: 204, endPoint x: 402, endPoint y: 172, distance: 31.5
click at [397, 204] on input "text" at bounding box center [501, 200] width 297 height 26
click at [413, 138] on input "text" at bounding box center [501, 138] width 297 height 26
type input "[PERSON_NAME]"
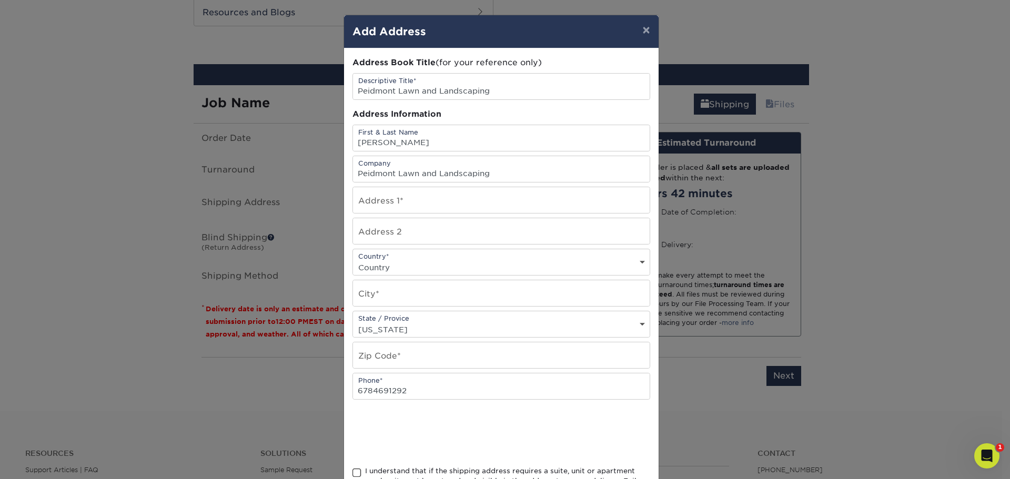
click at [567, 417] on div at bounding box center [501, 432] width 298 height 41
click at [418, 207] on input "text" at bounding box center [501, 200] width 297 height 26
type input "[STREET_ADDRESS][PERSON_NAME]"
type input "Zebulon"
click at [376, 353] on input "text" at bounding box center [501, 355] width 297 height 26
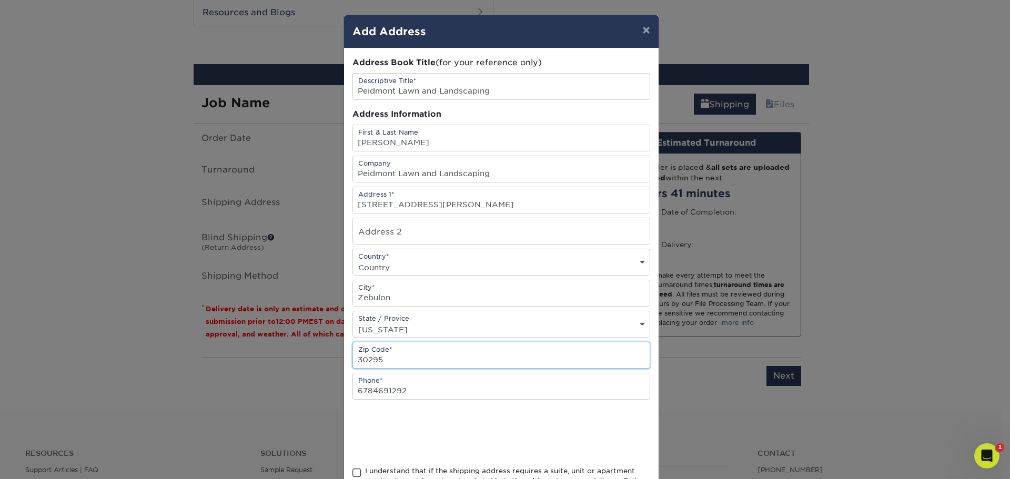
type input "30295"
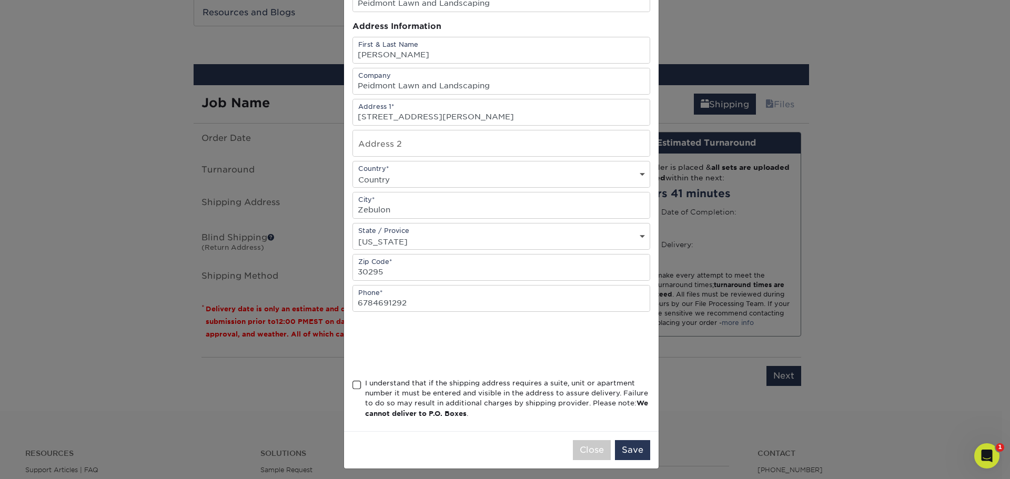
click at [352, 388] on span at bounding box center [356, 385] width 9 height 10
click at [0, 0] on input "I understand that if the shipping address requires a suite, unit or apartment n…" at bounding box center [0, 0] width 0 height 0
click at [636, 441] on button "Save" at bounding box center [632, 450] width 35 height 20
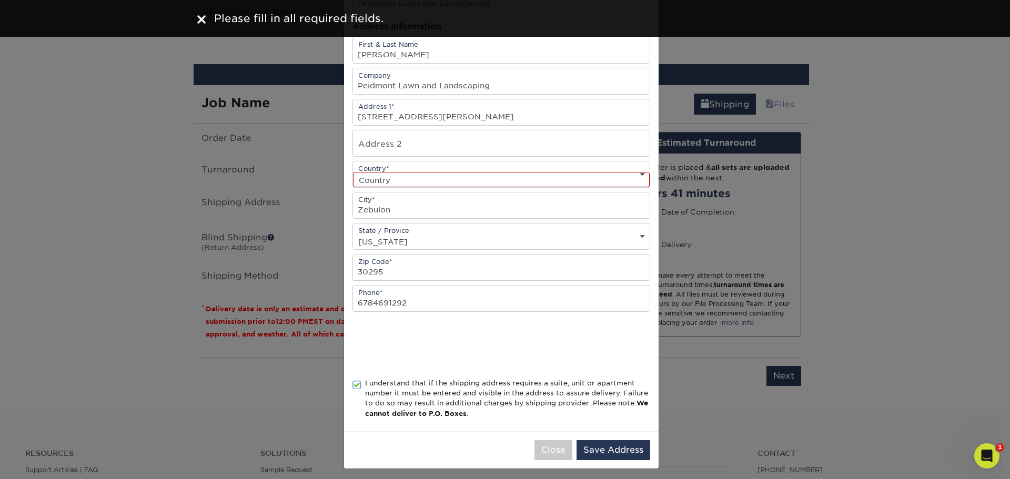
click at [481, 179] on select "Country United States Canada ----------------------------- Afghanistan Albania …" at bounding box center [501, 179] width 297 height 15
select select "US"
click at [353, 172] on select "Country United States Canada ----------------------------- Afghanistan Albania …" at bounding box center [501, 179] width 297 height 15
click at [617, 447] on button "Save Address" at bounding box center [613, 450] width 74 height 20
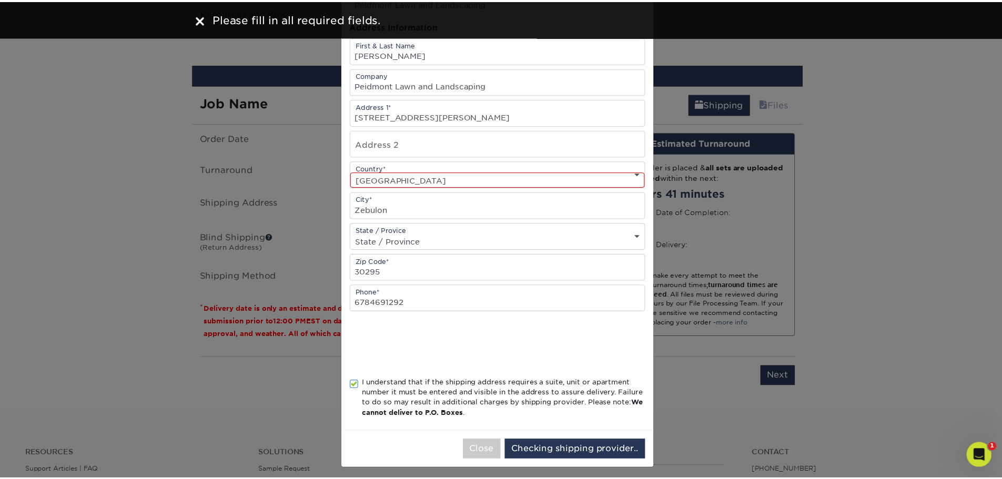
scroll to position [0, 0]
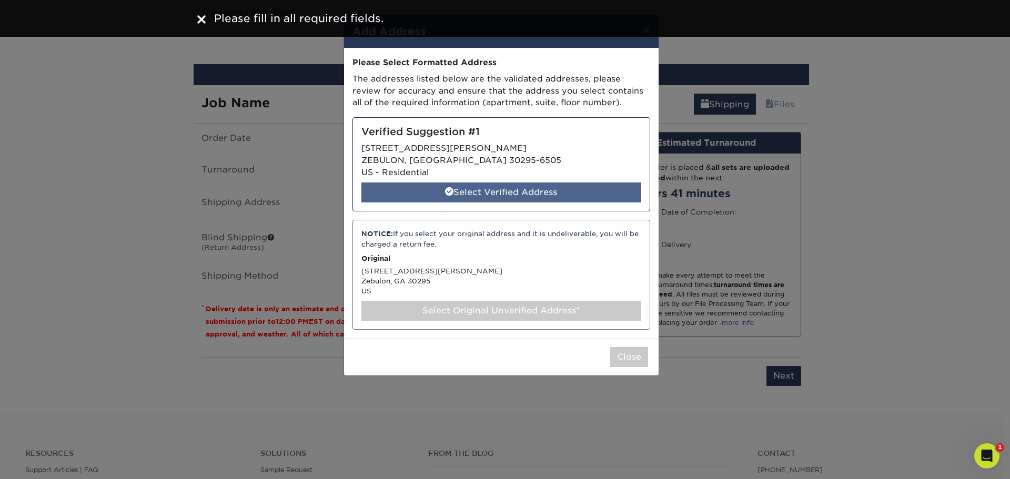
click at [535, 187] on div "Select Verified Address" at bounding box center [501, 192] width 280 height 20
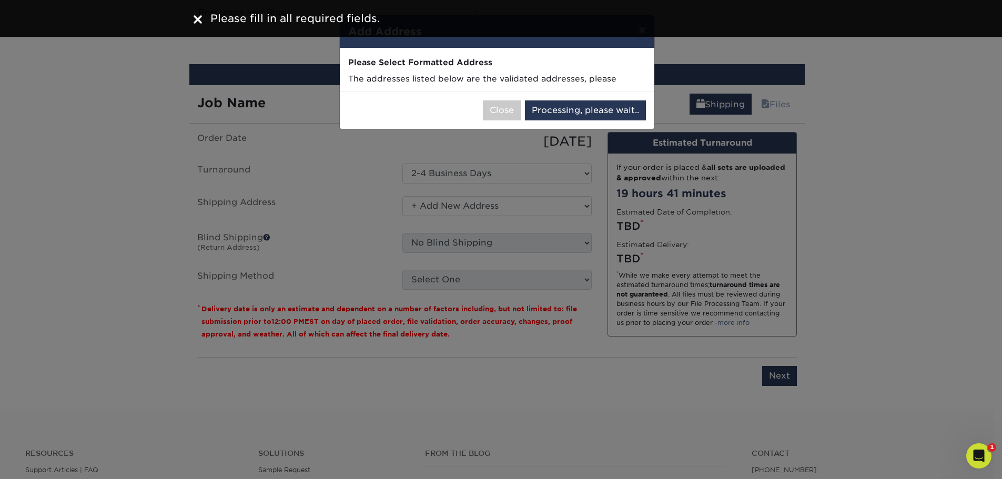
select select "285660"
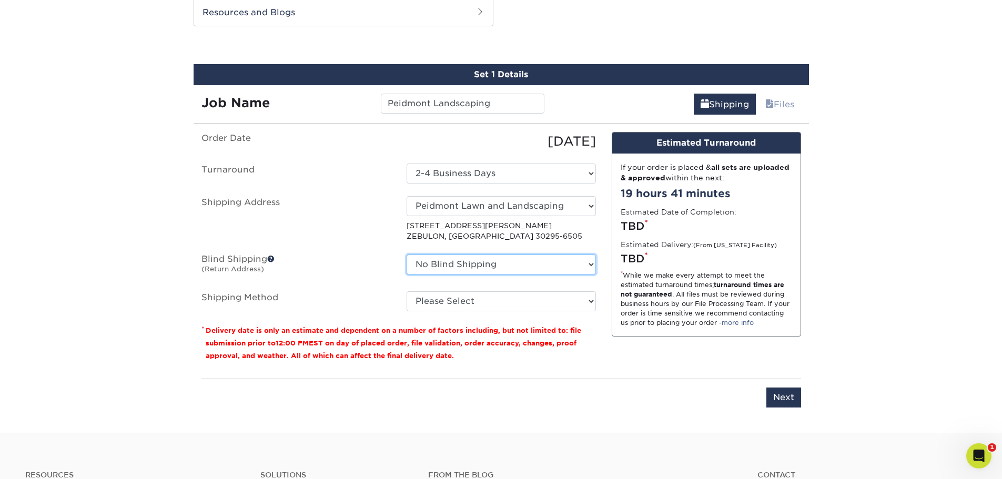
click at [509, 265] on select "No Blind Shipping A REASONABLE HEATING AND AIR BANKSTON'S BARBER SHOP BIG CHIC …" at bounding box center [501, 265] width 189 height 20
select select "204772"
click at [407, 255] on select "No Blind Shipping A REASONABLE HEATING AND AIR BANKSTON'S BARBER SHOP BIG CHIC …" at bounding box center [501, 265] width 189 height 20
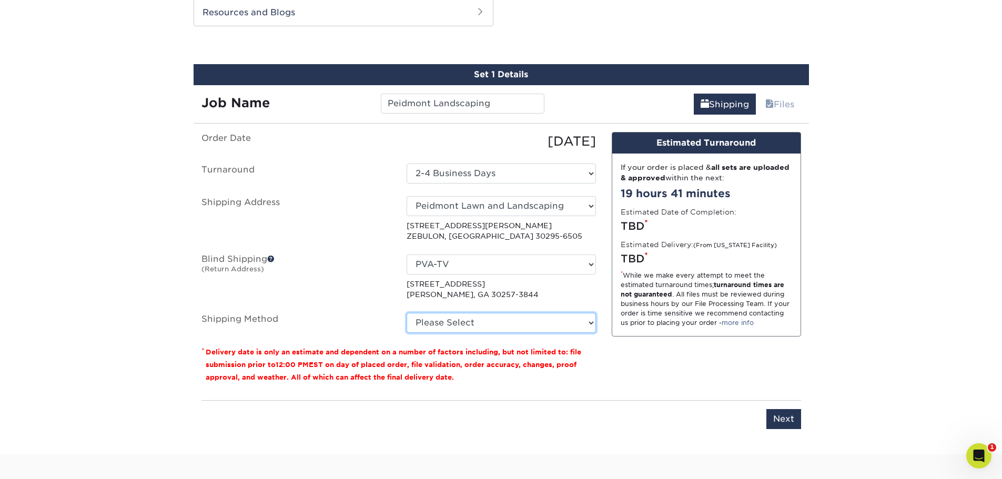
click at [511, 324] on select "Please Select Ground Shipping (+$8.96) 3 Day Shipping Service (+$26.64) 2 Day A…" at bounding box center [501, 323] width 189 height 20
select select "03"
click at [407, 313] on select "Please Select Ground Shipping (+$8.96) 3 Day Shipping Service (+$26.64) 2 Day A…" at bounding box center [501, 323] width 189 height 20
click at [779, 411] on input "Next" at bounding box center [783, 419] width 35 height 20
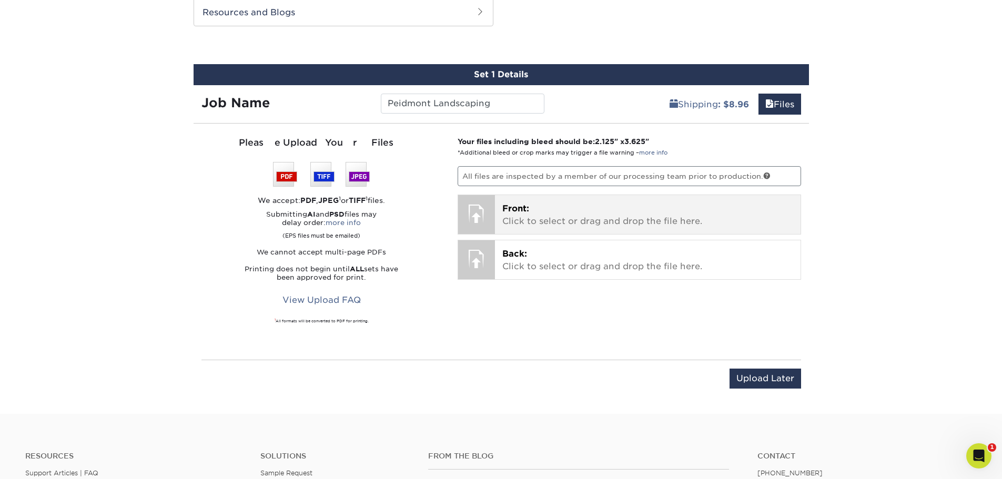
click at [559, 224] on p "Front: Click to select or drag and drop the file here." at bounding box center [647, 214] width 291 height 25
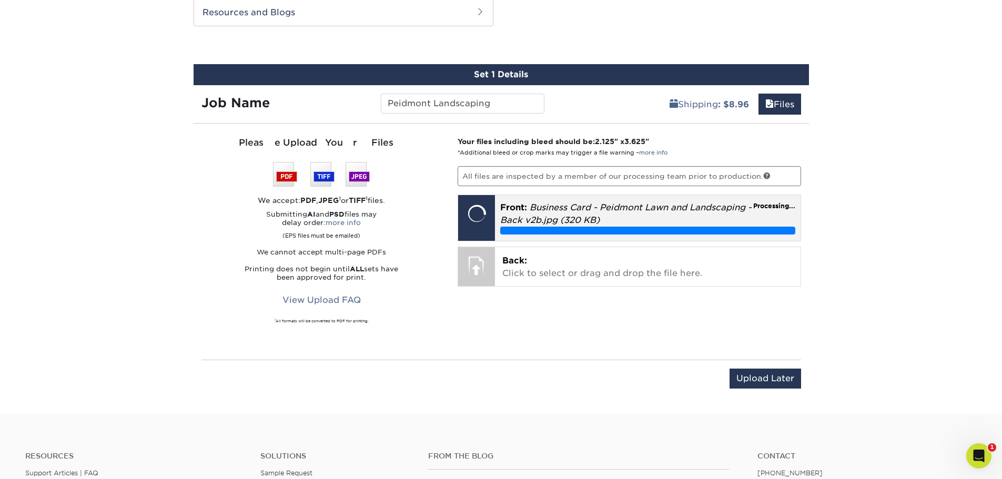
click at [696, 216] on p "Front: Business Card - Peidmont Lawn and Landscaping - Back v2b.jpg (320 KB)" at bounding box center [647, 213] width 295 height 25
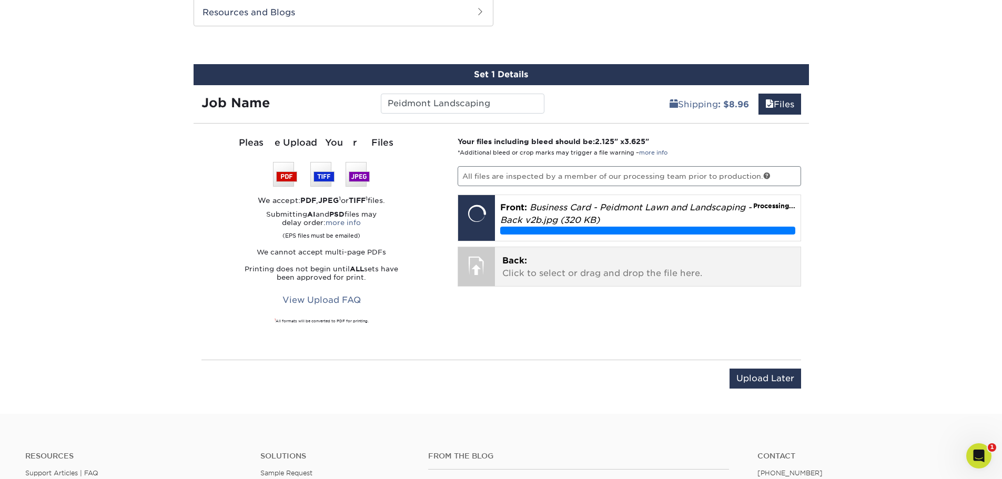
click at [649, 253] on div "Back: Click to select or drag and drop the file here. Choose file" at bounding box center [648, 266] width 306 height 39
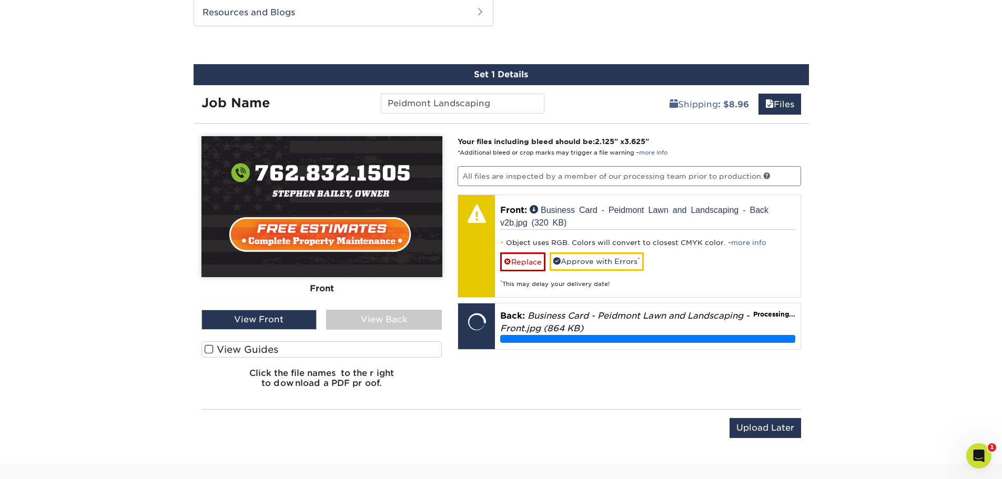
click at [420, 348] on label "View Guides" at bounding box center [321, 349] width 241 height 16
click at [0, 0] on input "View Guides" at bounding box center [0, 0] width 0 height 0
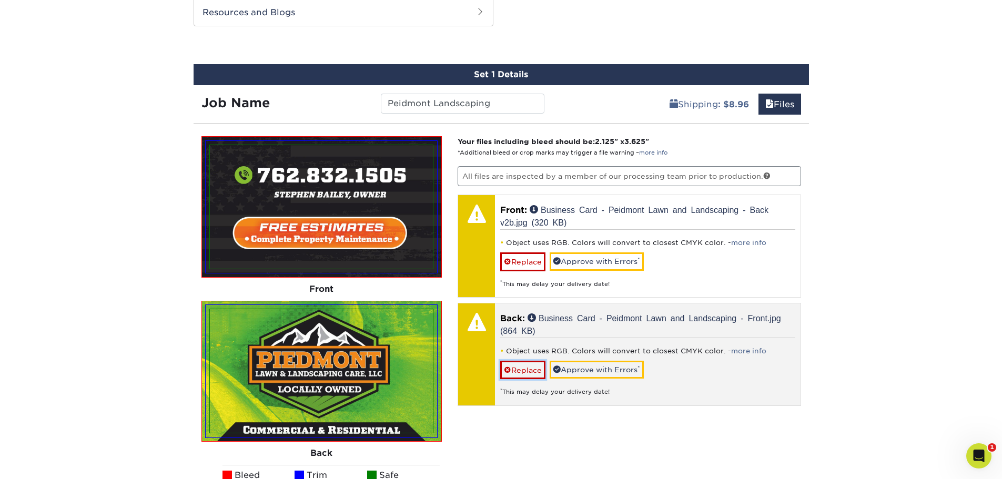
drag, startPoint x: 531, startPoint y: 367, endPoint x: 536, endPoint y: 310, distance: 57.0
click at [531, 367] on link "Replace" at bounding box center [522, 370] width 45 height 18
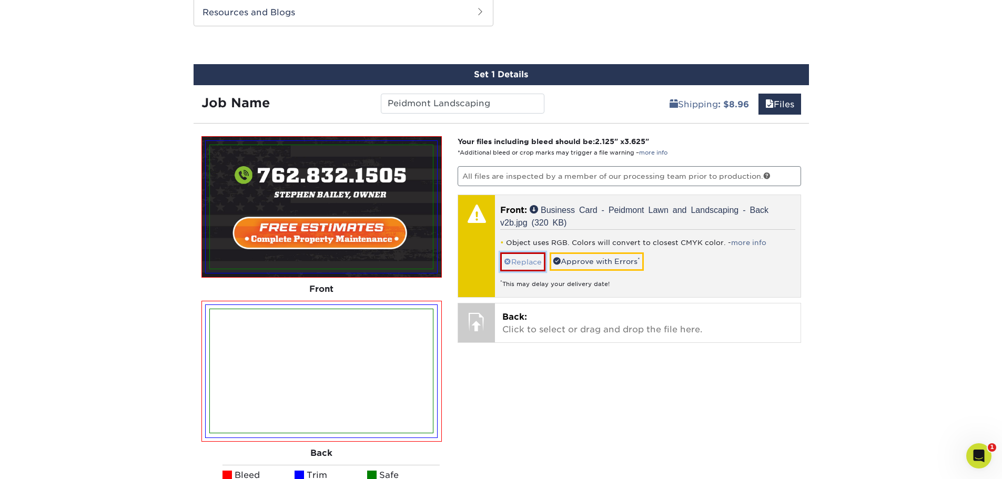
click at [526, 263] on link "Replace" at bounding box center [522, 261] width 45 height 18
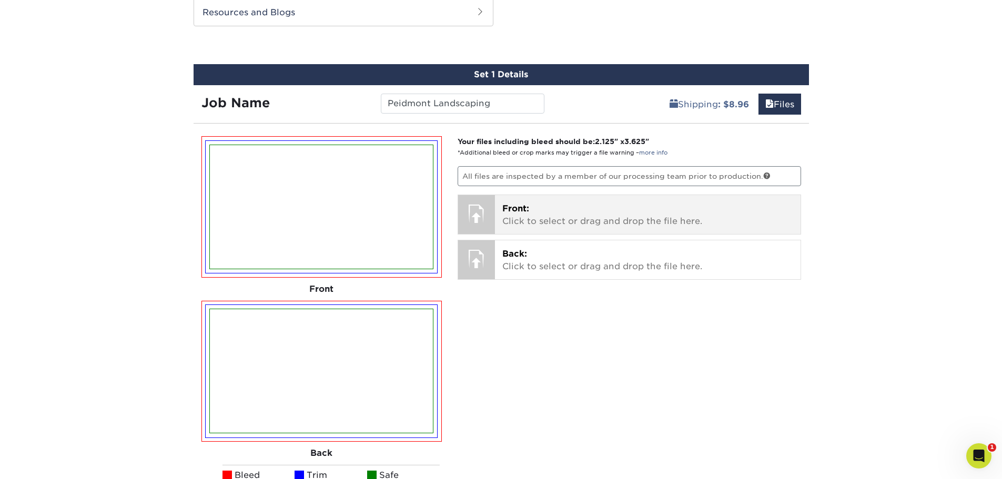
click at [530, 225] on p "Front: Click to select or drag and drop the file here." at bounding box center [647, 214] width 291 height 25
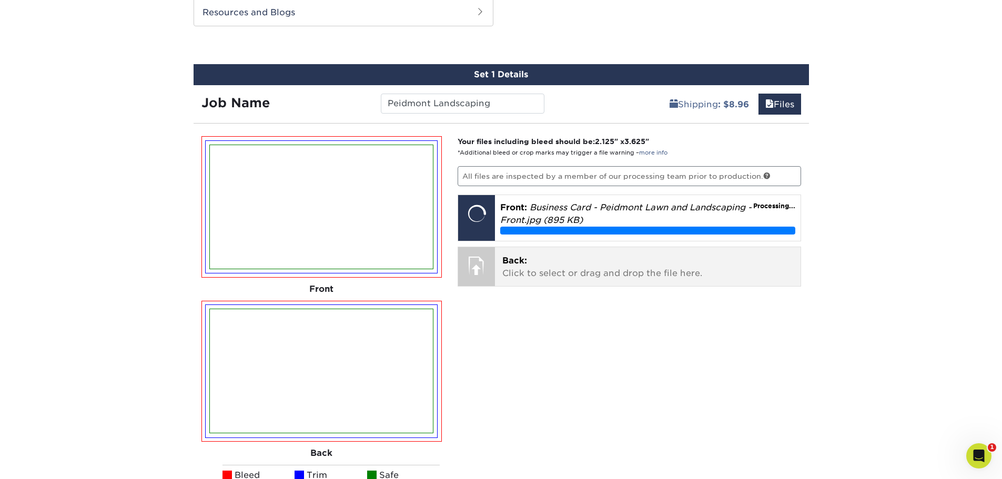
click at [560, 255] on p "Back: Click to select or drag and drop the file here." at bounding box center [647, 267] width 291 height 25
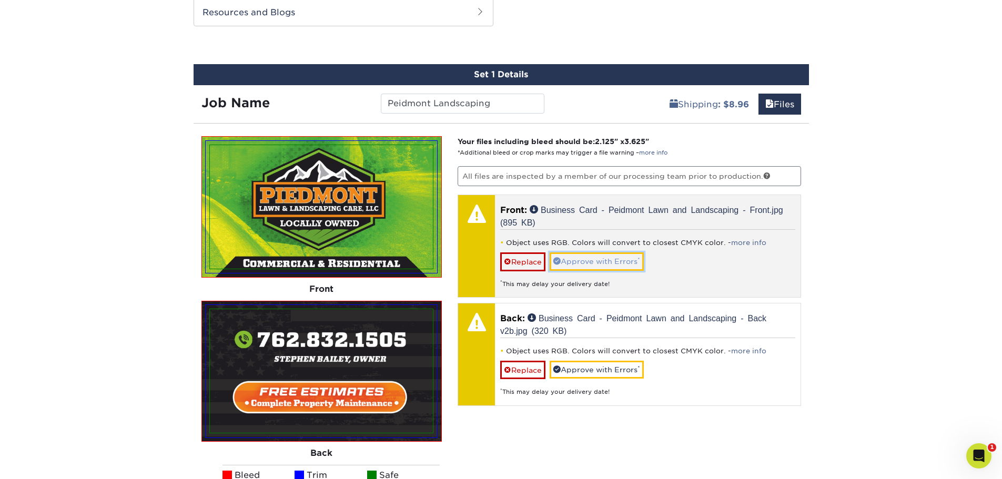
click at [576, 264] on link "Approve with Errors *" at bounding box center [597, 261] width 94 height 18
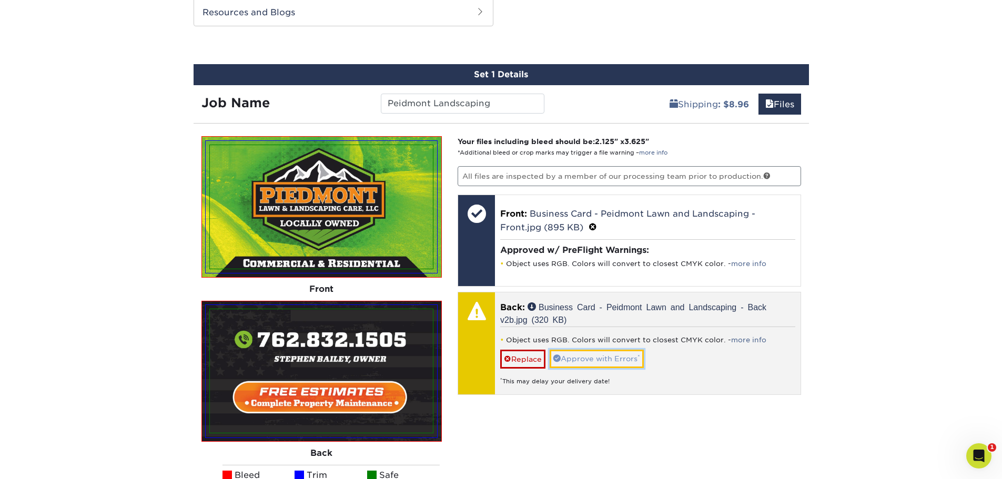
click at [605, 364] on link "Approve with Errors *" at bounding box center [597, 359] width 94 height 18
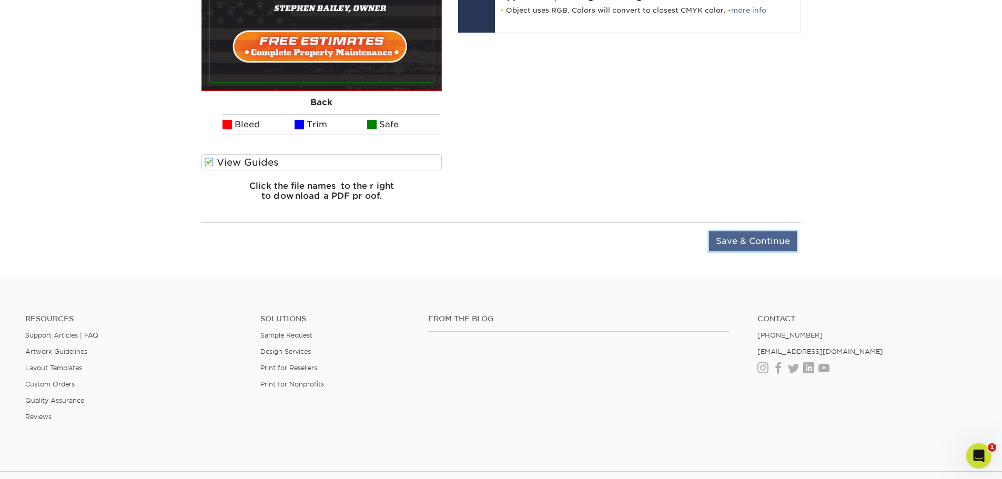
click at [755, 242] on input "Save & Continue" at bounding box center [753, 241] width 88 height 20
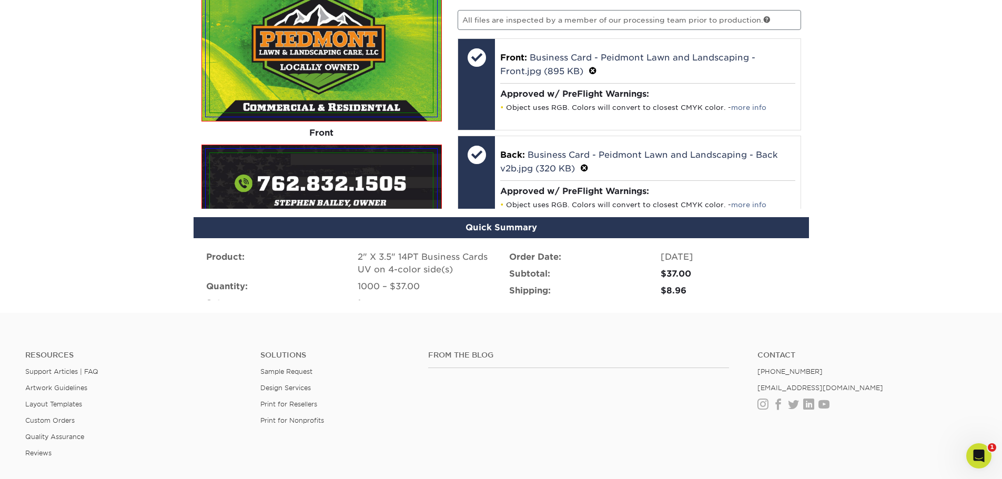
scroll to position [706, 0]
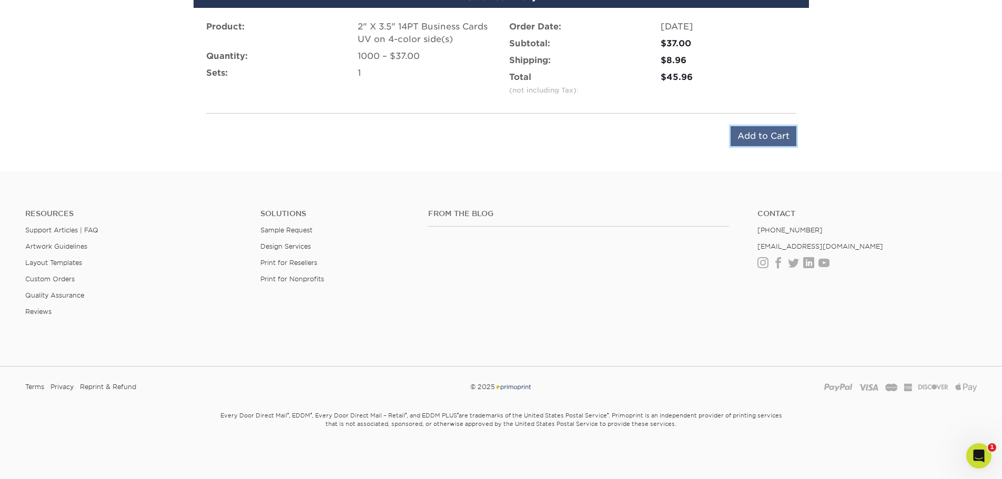
click at [757, 133] on input "Add to Cart" at bounding box center [763, 136] width 66 height 20
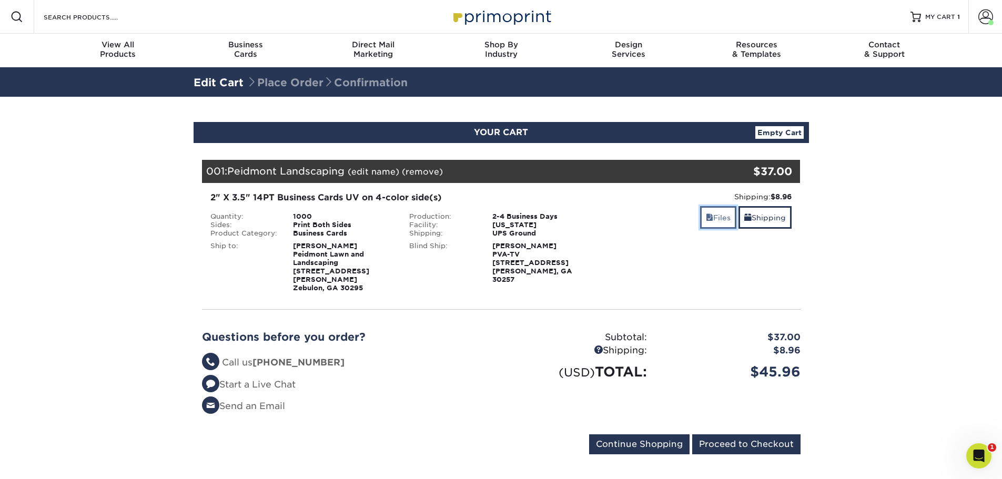
click at [713, 214] on link "Files" at bounding box center [718, 217] width 36 height 23
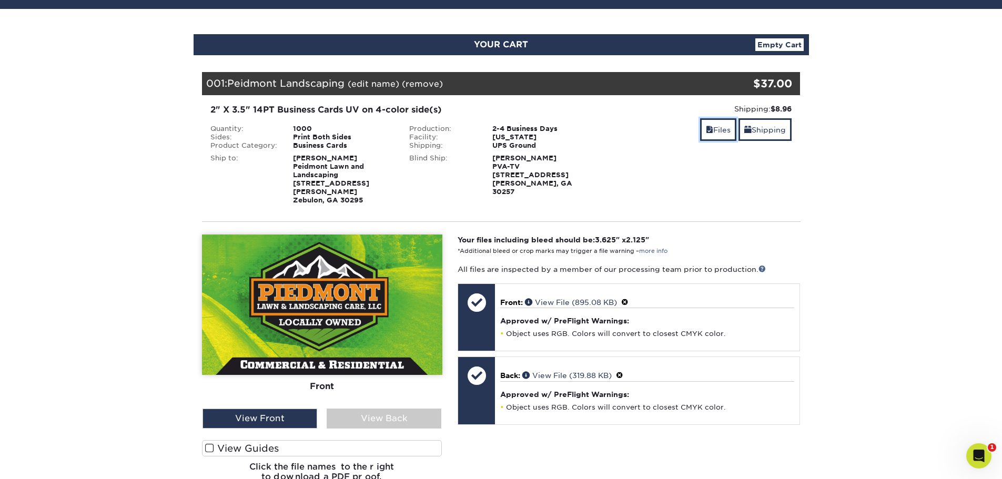
scroll to position [175, 0]
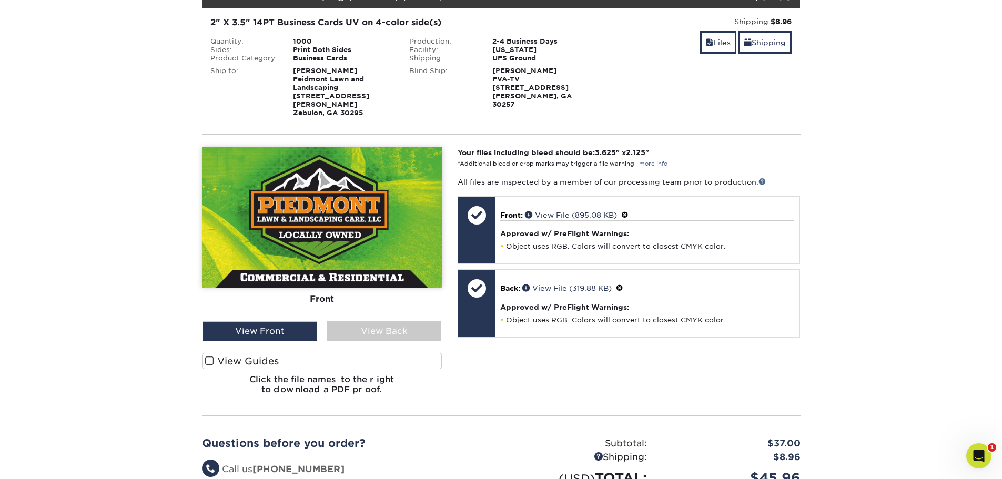
click at [297, 354] on label "View Guides" at bounding box center [322, 361] width 240 height 16
click at [0, 0] on input "View Guides" at bounding box center [0, 0] width 0 height 0
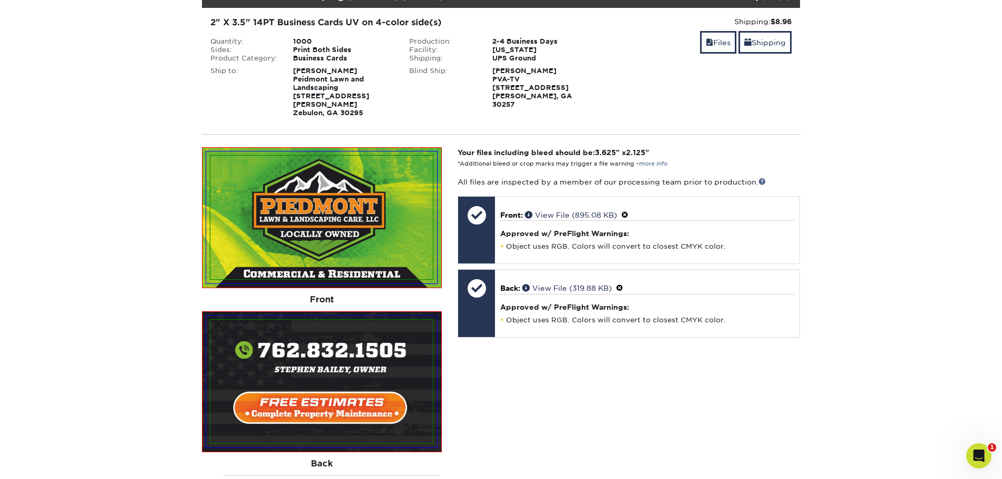
scroll to position [526, 0]
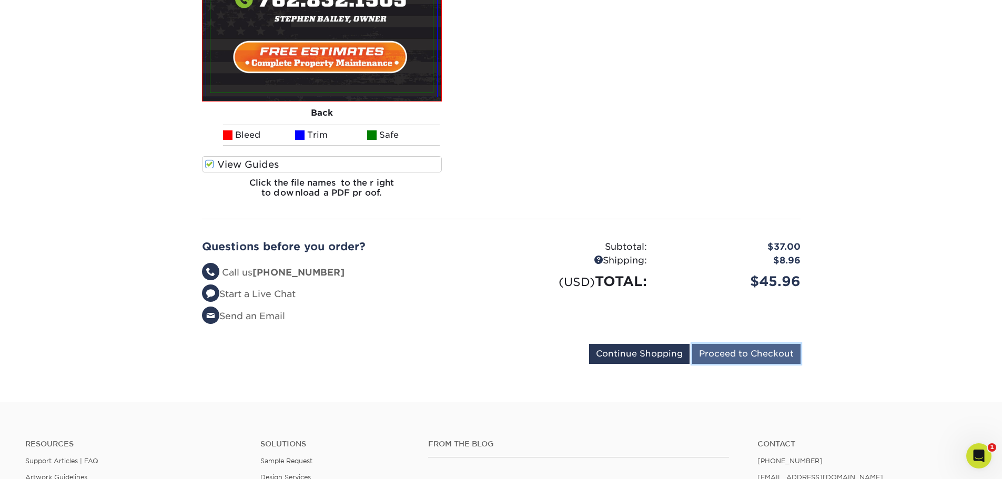
click at [725, 344] on input "Proceed to Checkout" at bounding box center [746, 354] width 108 height 20
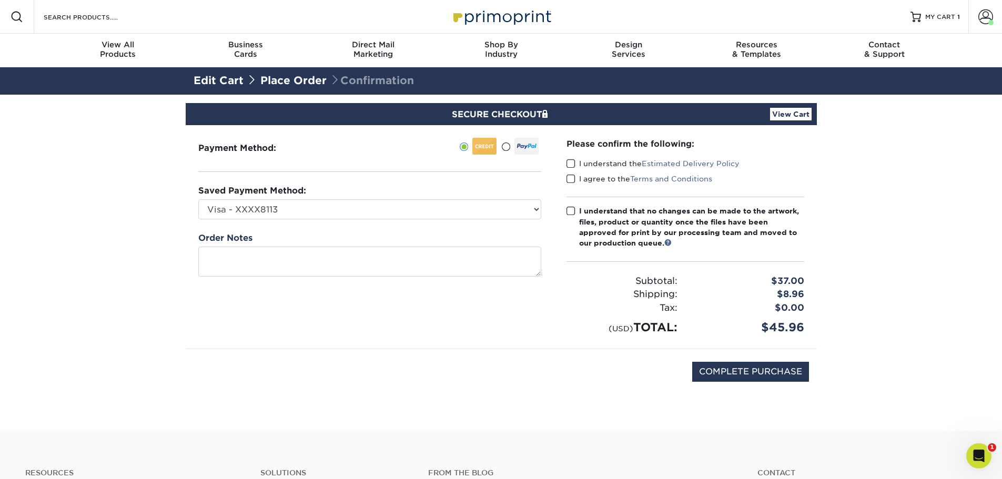
click at [575, 163] on label "I understand the Estimated Delivery Policy" at bounding box center [652, 163] width 173 height 11
click at [0, 0] on input "I understand the Estimated Delivery Policy" at bounding box center [0, 0] width 0 height 0
click at [573, 174] on label "I agree to the Terms and Conditions" at bounding box center [639, 179] width 146 height 11
click at [0, 0] on input "I agree to the Terms and Conditions" at bounding box center [0, 0] width 0 height 0
click at [574, 204] on div "Please confirm the following: I understand the Estimated Delivery Policy I agre…" at bounding box center [685, 237] width 238 height 198
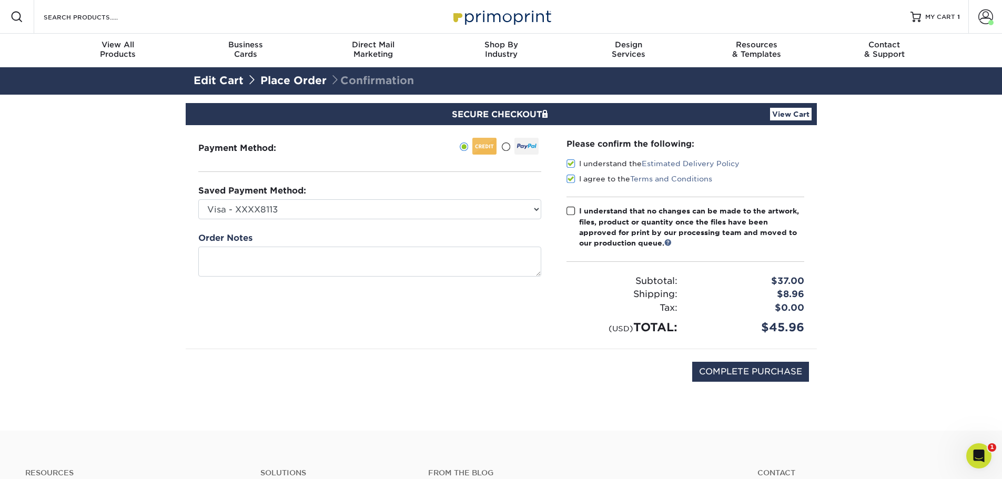
click at [573, 209] on span at bounding box center [570, 211] width 9 height 10
click at [0, 0] on input "I understand that no changes can be made to the artwork, files, product or quan…" at bounding box center [0, 0] width 0 height 0
click at [728, 368] on input "COMPLETE PURCHASE" at bounding box center [750, 372] width 117 height 20
type input "PROCESSING, PLEASE WAIT..."
